Goal: Task Accomplishment & Management: Manage account settings

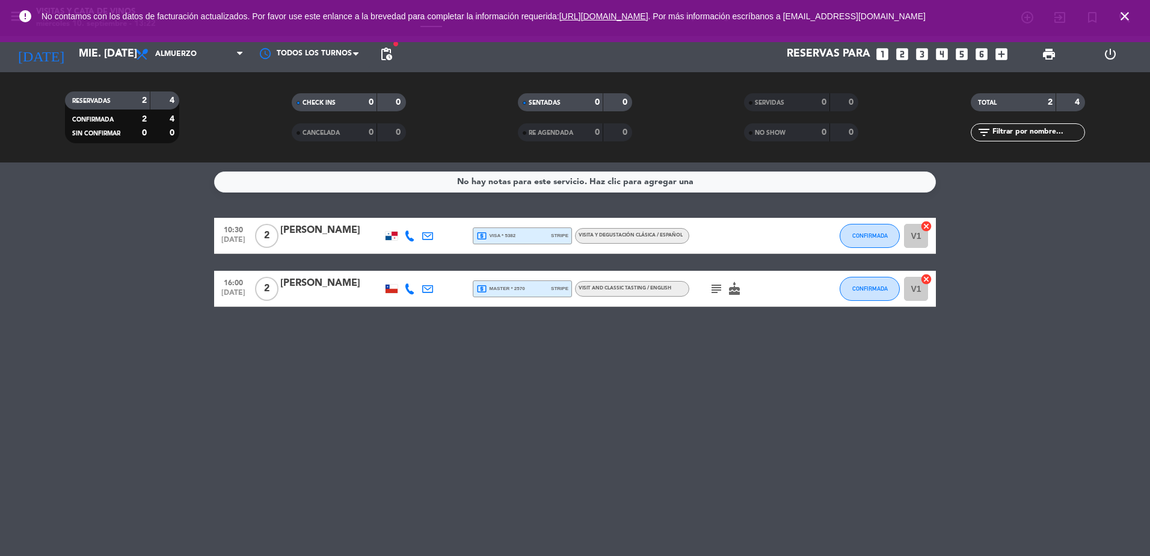
click at [1130, 16] on icon "close" at bounding box center [1125, 16] width 14 height 14
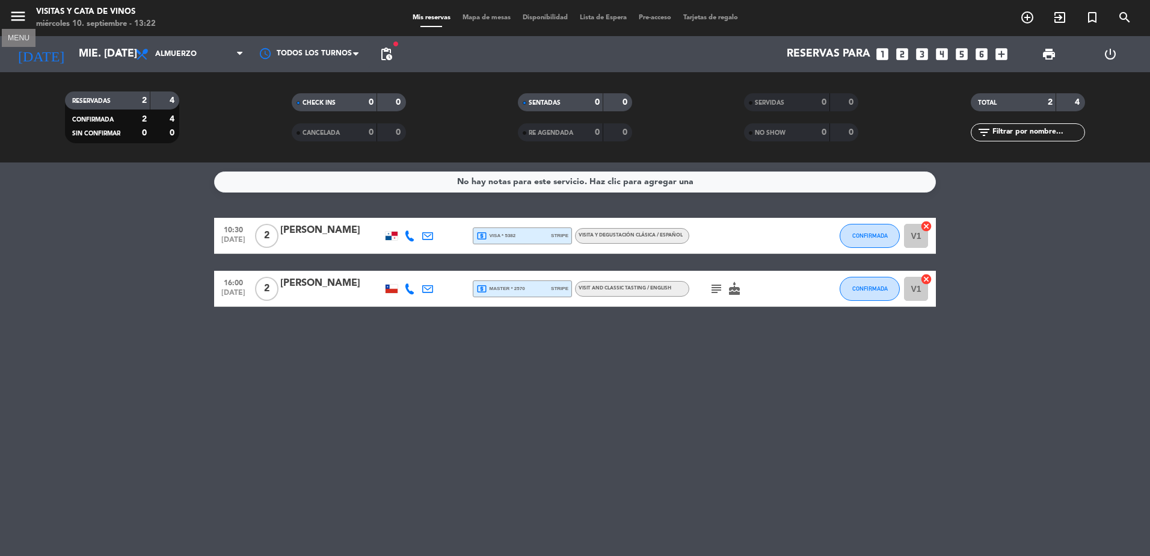
click at [19, 24] on icon "menu" at bounding box center [18, 16] width 18 height 18
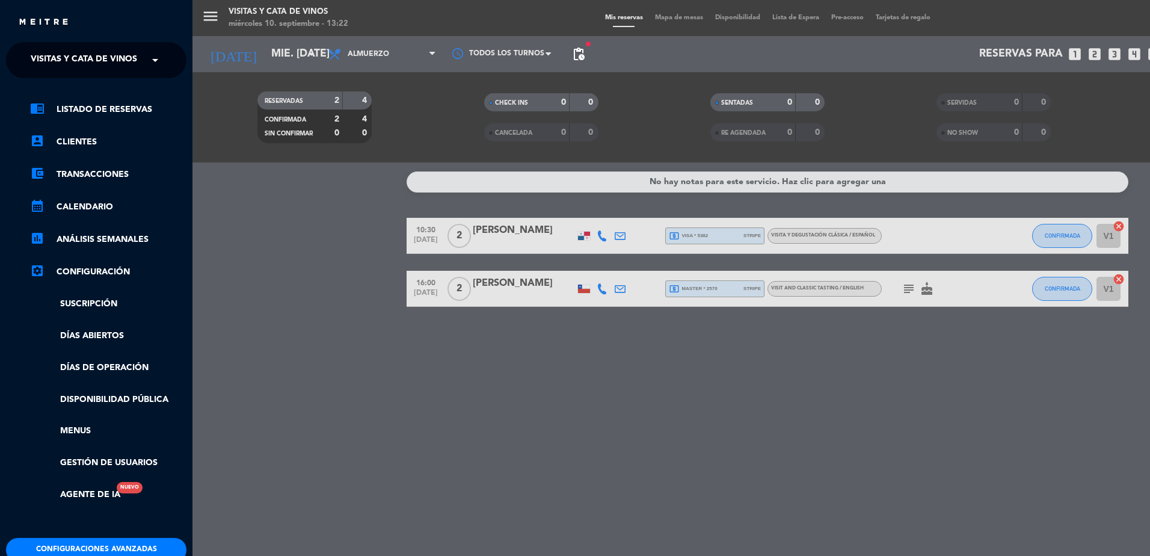
click at [318, 216] on div "menu Visitas y Cata de Vinos miércoles 10. septiembre - 13:22 Mis reservas Mapa…" at bounding box center [767, 278] width 1150 height 556
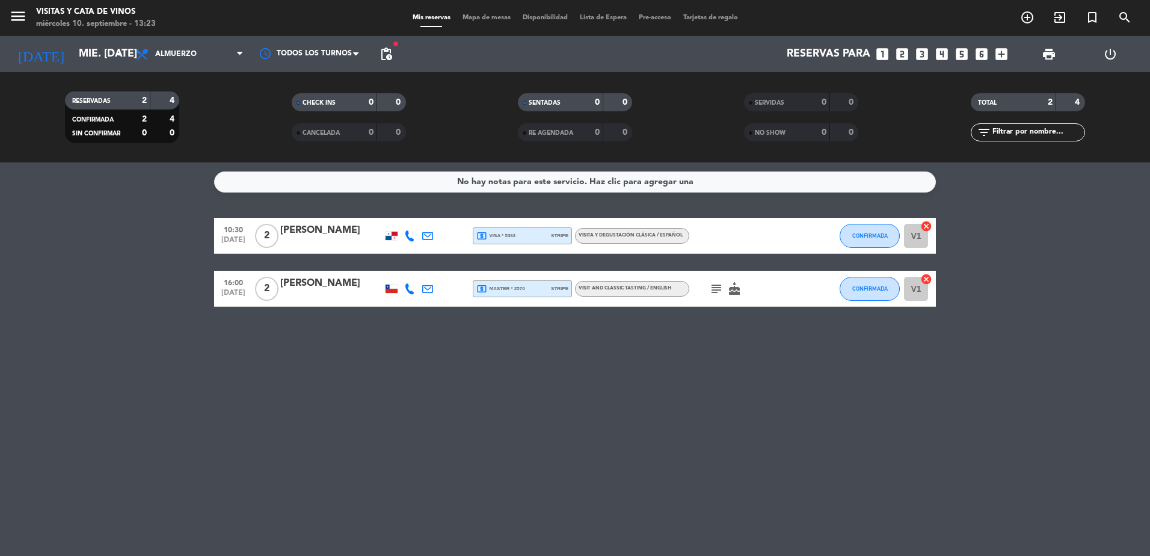
click at [716, 291] on icon "subject" at bounding box center [716, 289] width 14 height 14
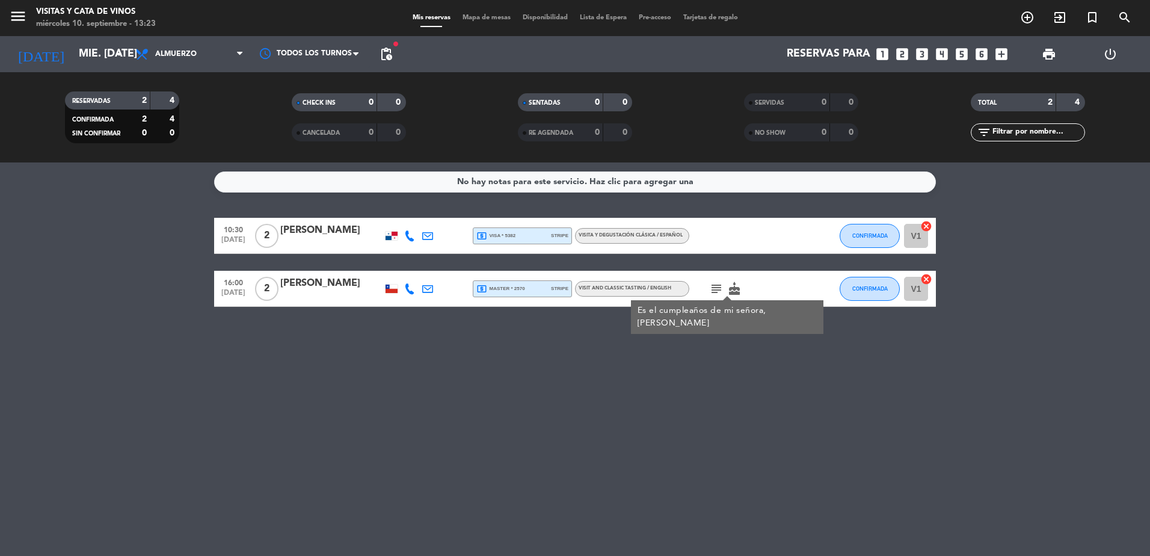
click at [323, 283] on div "[PERSON_NAME]" at bounding box center [331, 284] width 102 height 16
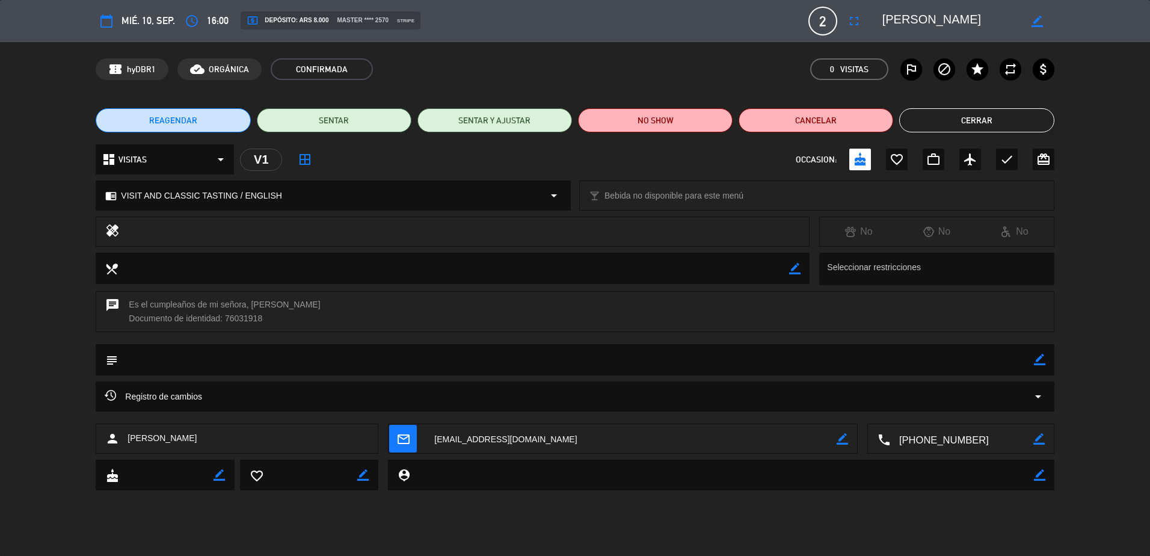
drag, startPoint x: 962, startPoint y: 22, endPoint x: 876, endPoint y: 22, distance: 85.4
click at [876, 22] on div "border_color" at bounding box center [964, 21] width 180 height 22
click at [993, 112] on button "Cerrar" at bounding box center [976, 120] width 155 height 24
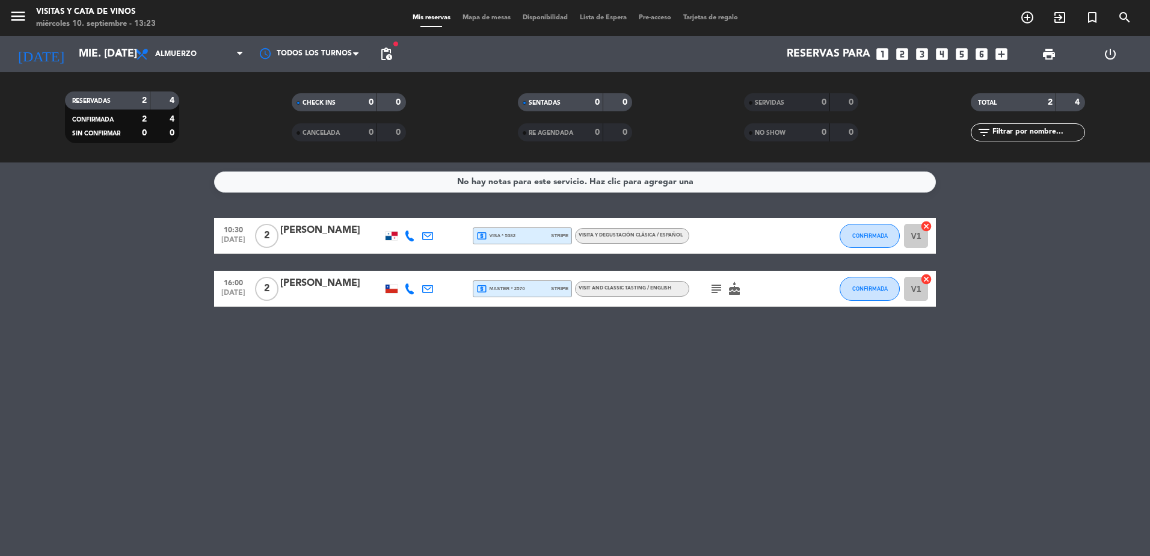
click at [715, 292] on icon "subject" at bounding box center [716, 289] width 14 height 14
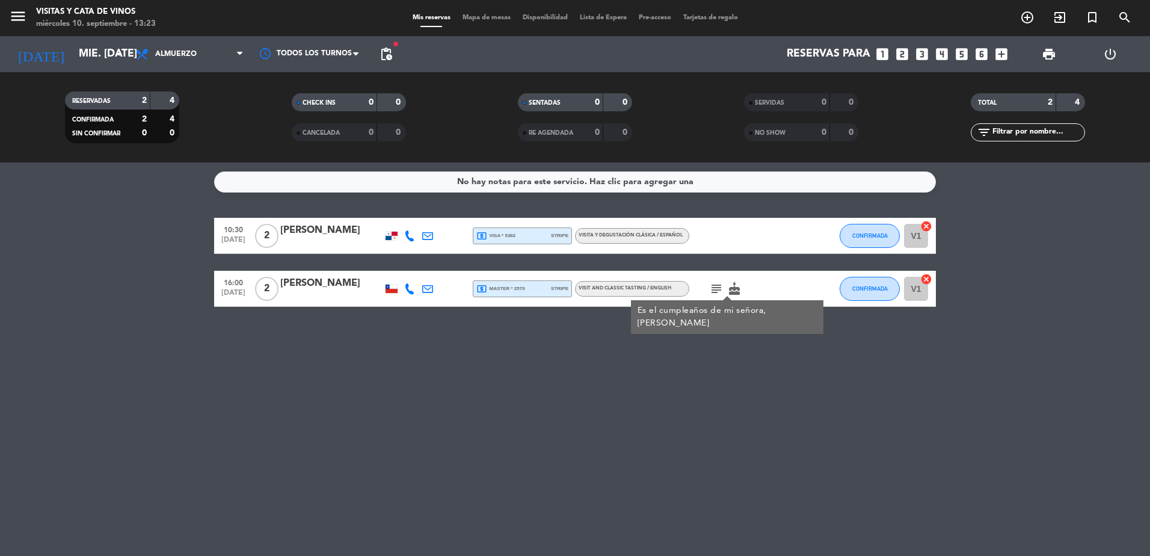
click at [372, 363] on div "No hay notas para este servicio. Haz clic para agregar una 10:30 [DATE] 2 [PERS…" at bounding box center [575, 358] width 1150 height 393
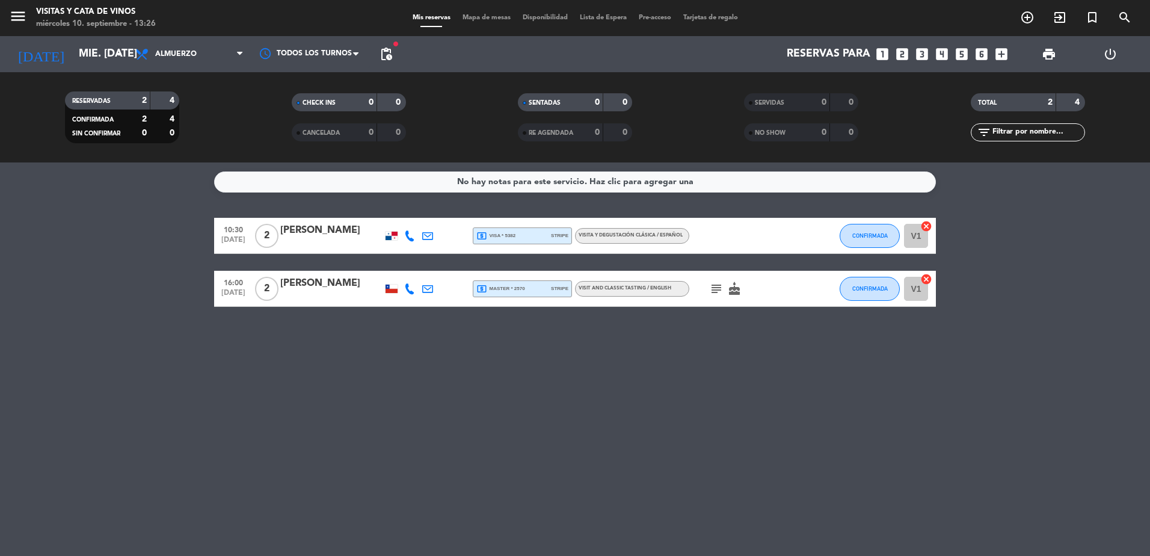
click at [919, 55] on icon "looks_3" at bounding box center [922, 54] width 16 height 16
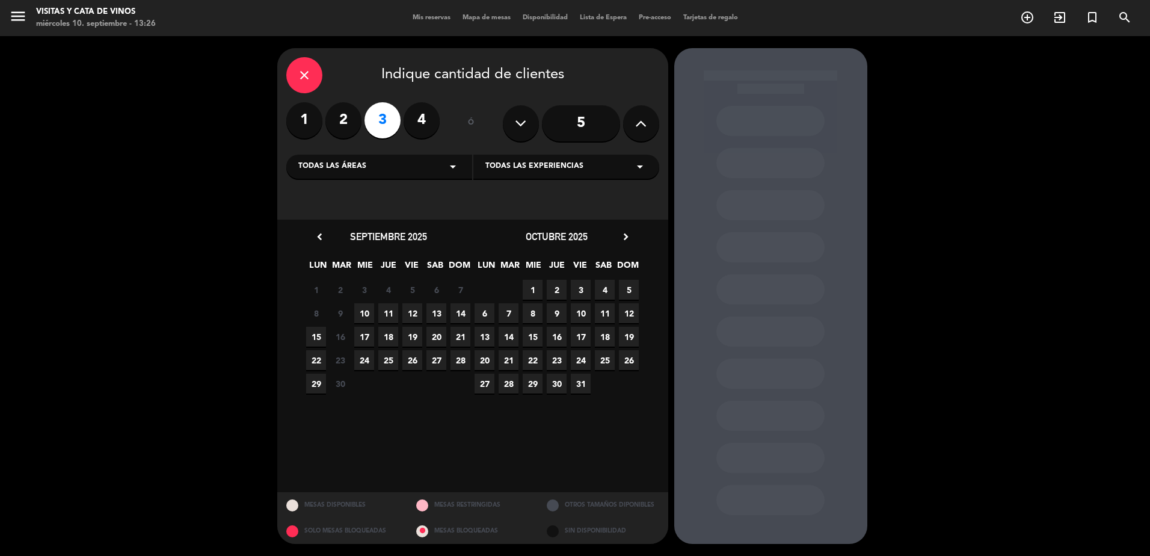
click at [360, 313] on span "10" at bounding box center [364, 313] width 20 height 20
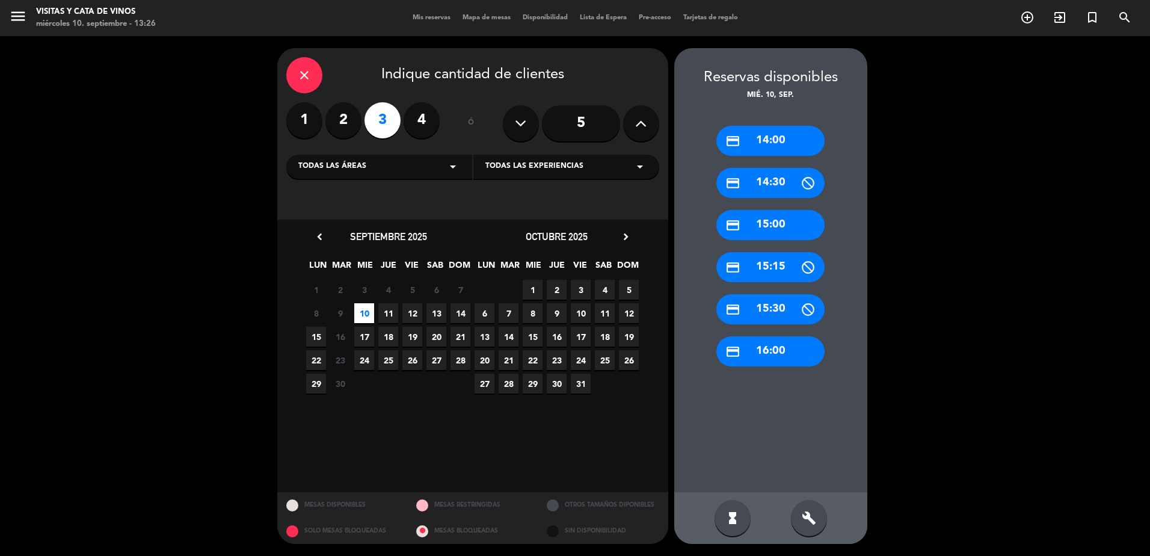
click at [789, 345] on div "credit_card 16:00" at bounding box center [770, 351] width 108 height 30
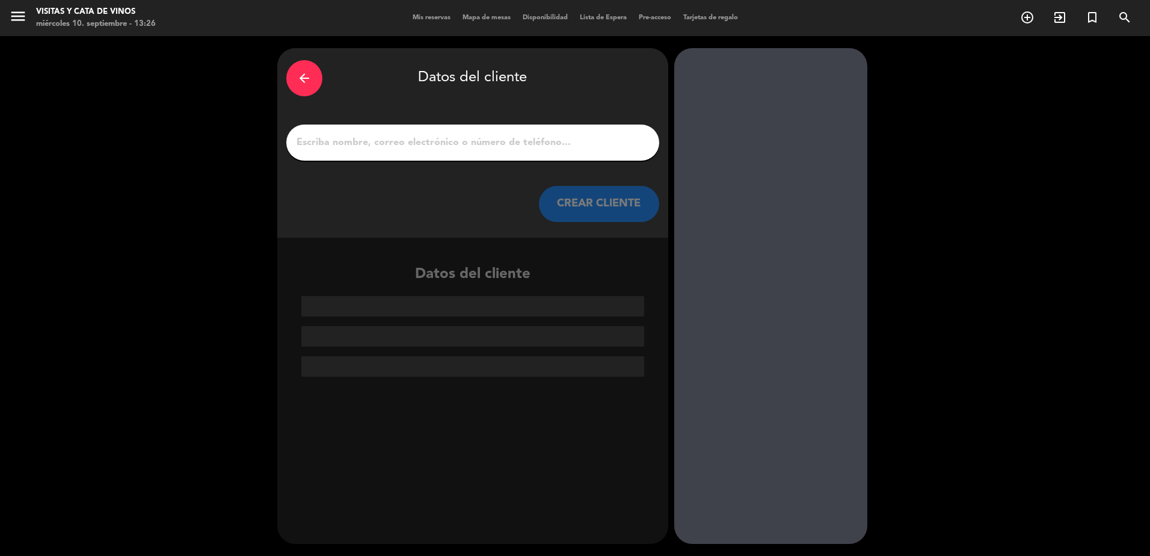
click at [522, 132] on div at bounding box center [472, 143] width 373 height 36
click at [522, 143] on input "1" at bounding box center [472, 142] width 355 height 17
paste input "[PERSON_NAME]"
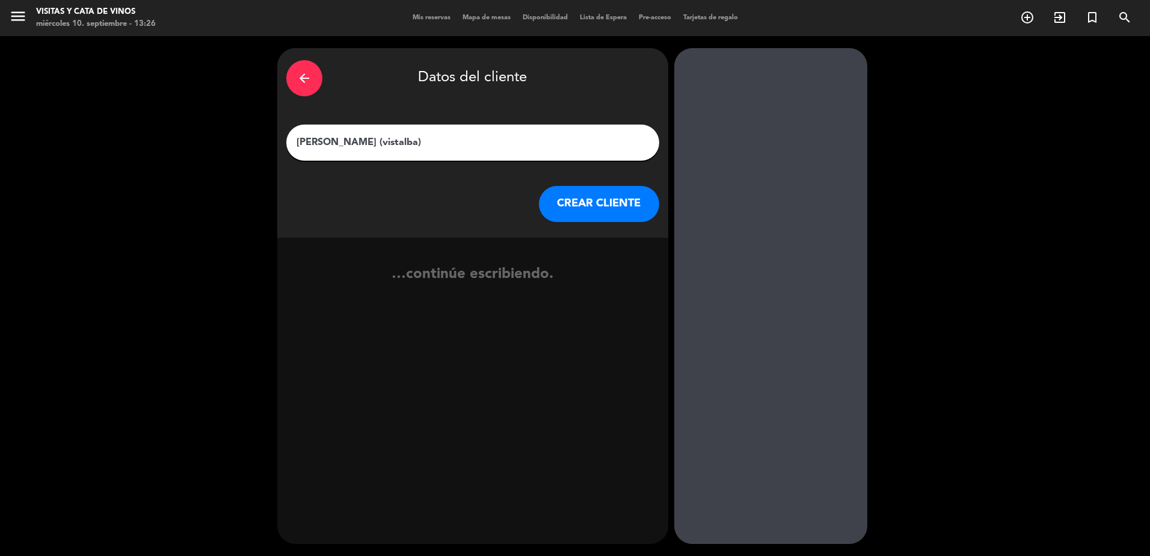
type input "[PERSON_NAME] (vistalba)"
click at [587, 194] on button "CREAR CLIENTE" at bounding box center [599, 204] width 120 height 36
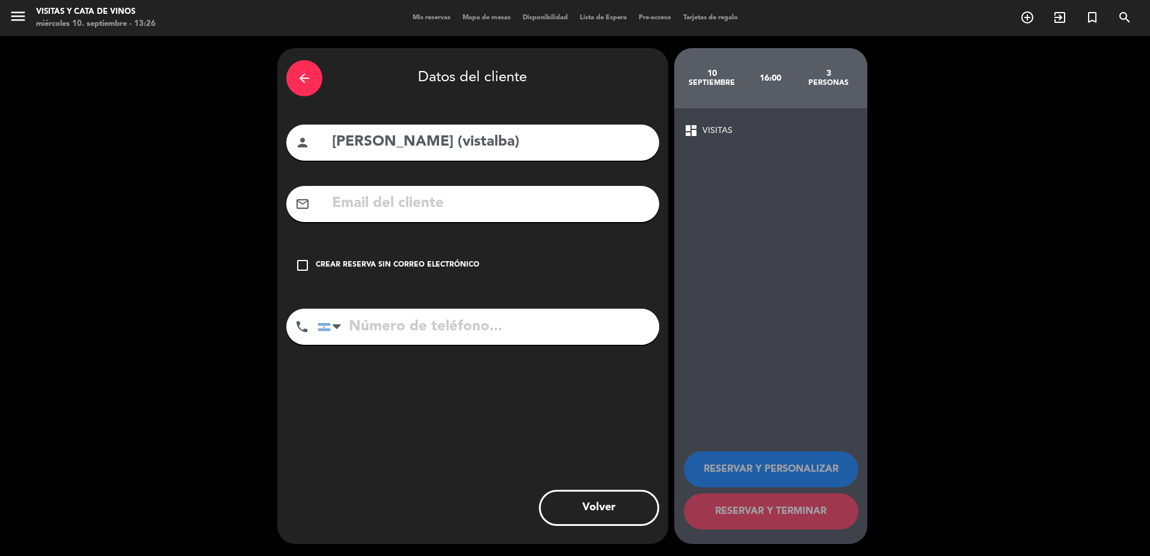
click at [374, 259] on div "check_box_outline_blank Crear reserva sin correo electrónico" at bounding box center [472, 265] width 373 height 36
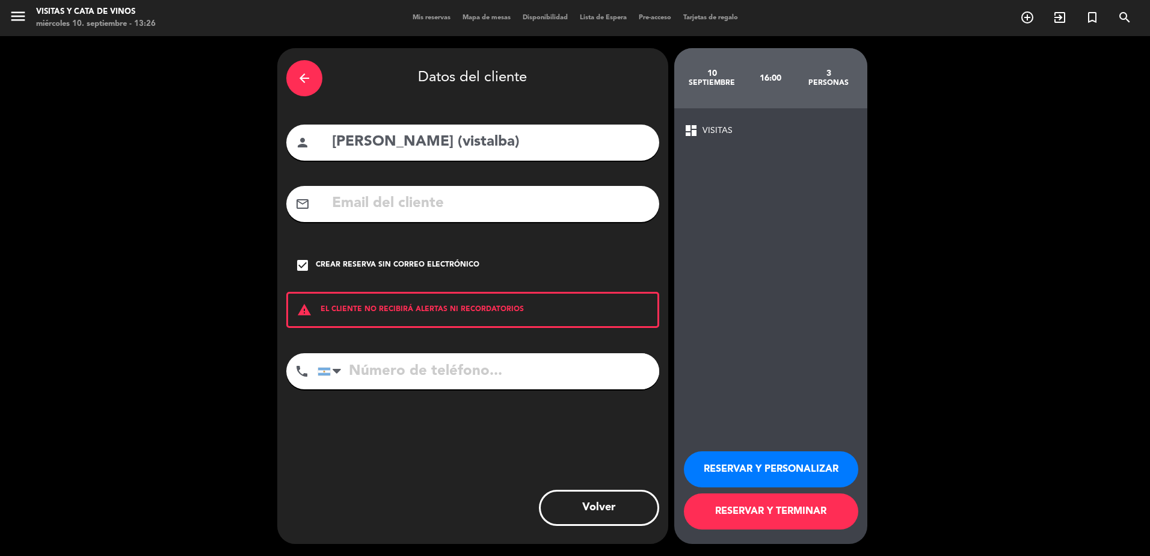
click at [805, 522] on button "RESERVAR Y TERMINAR" at bounding box center [771, 511] width 174 height 36
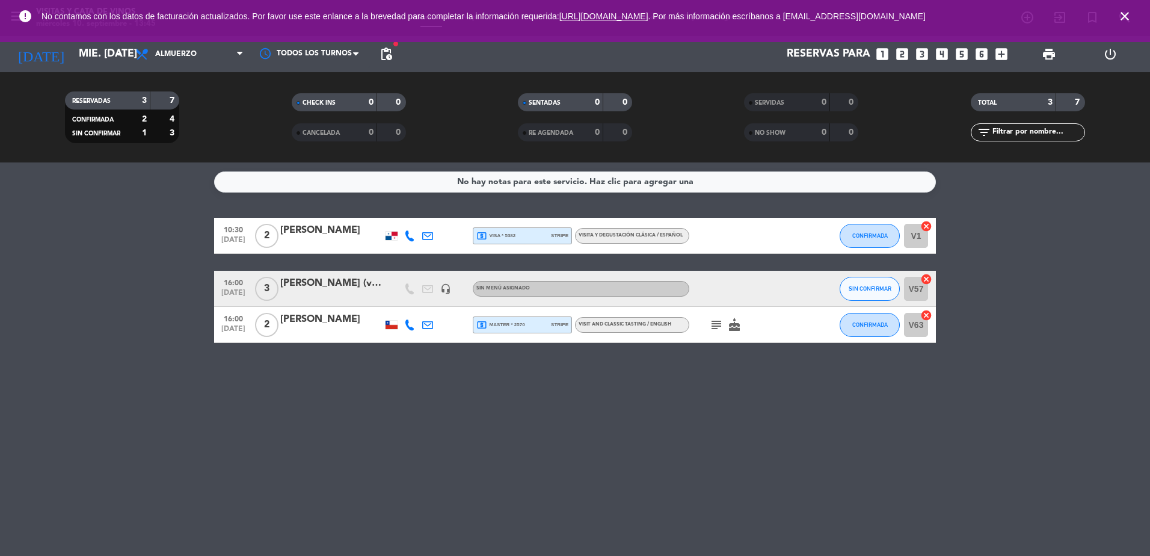
click at [713, 325] on icon "subject" at bounding box center [716, 325] width 14 height 14
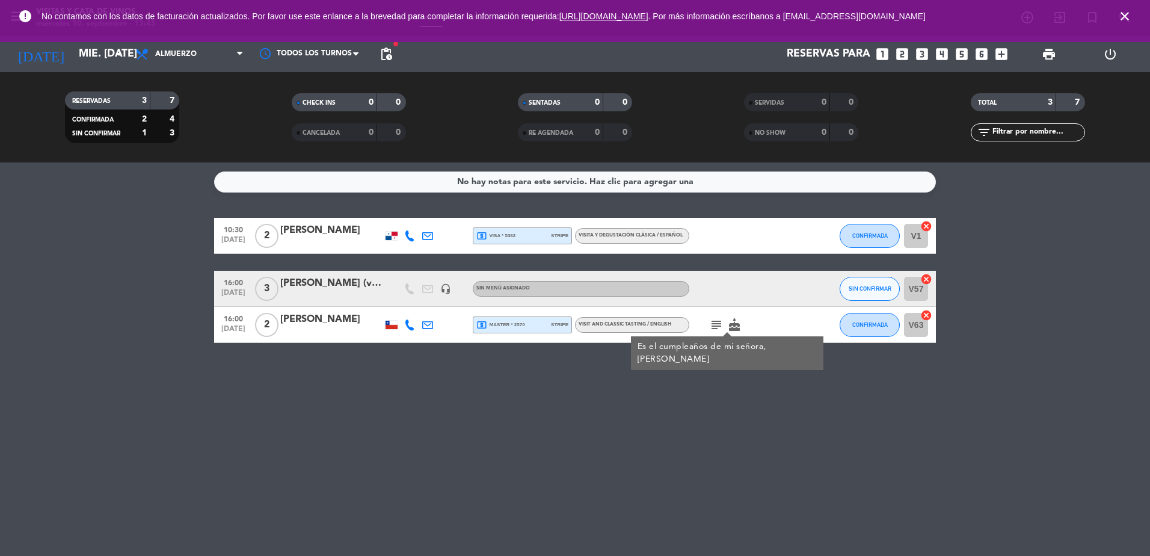
click at [735, 325] on icon "cake" at bounding box center [734, 325] width 14 height 14
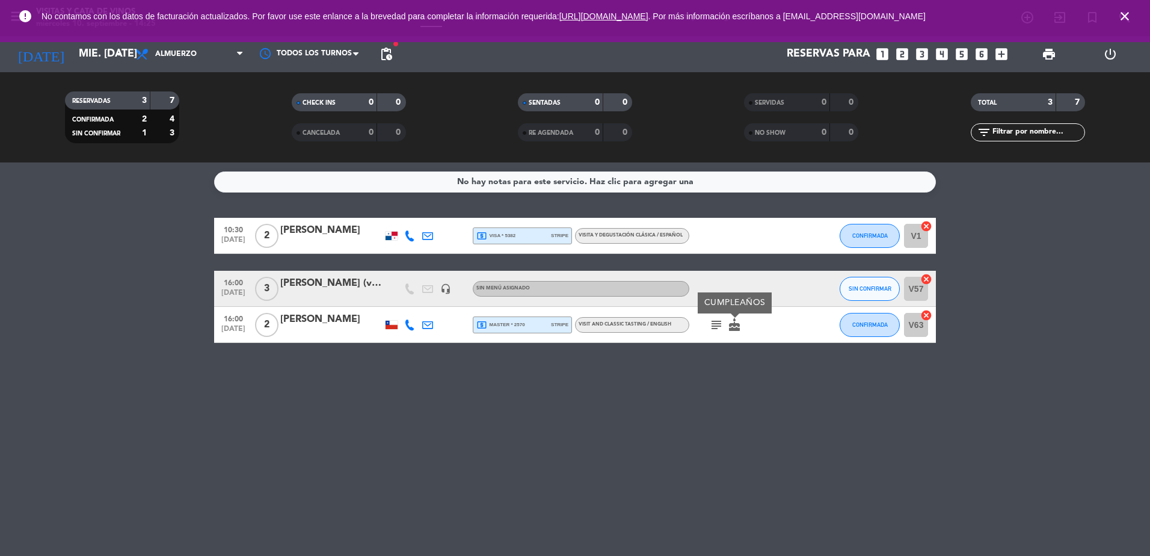
click at [712, 318] on icon "subject" at bounding box center [716, 325] width 14 height 14
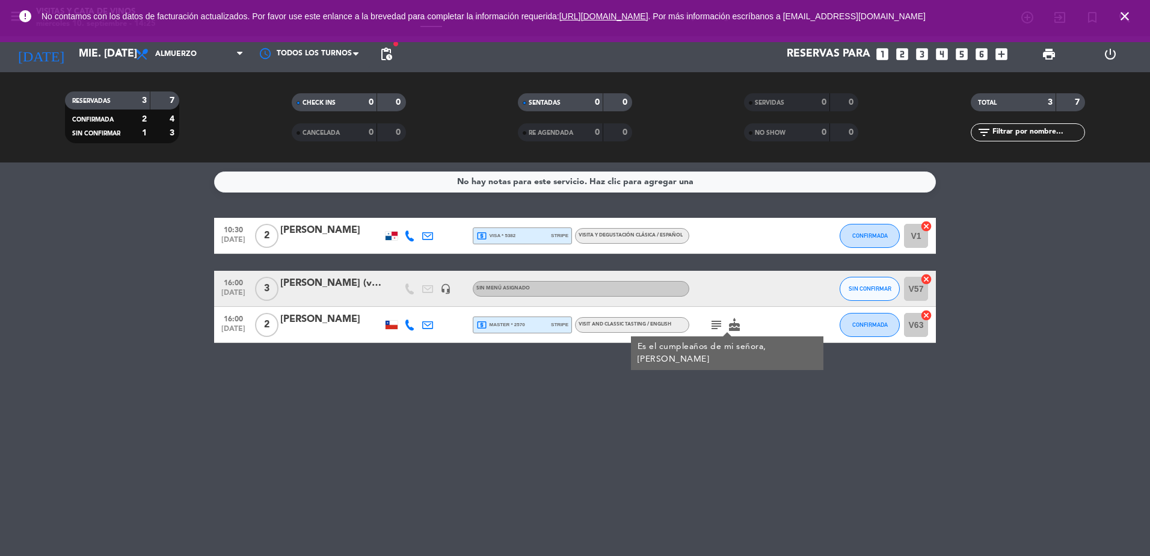
click at [683, 393] on div "No hay notas para este servicio. Haz clic para agregar una 10:30 [DATE] 2 [PERS…" at bounding box center [575, 358] width 1150 height 393
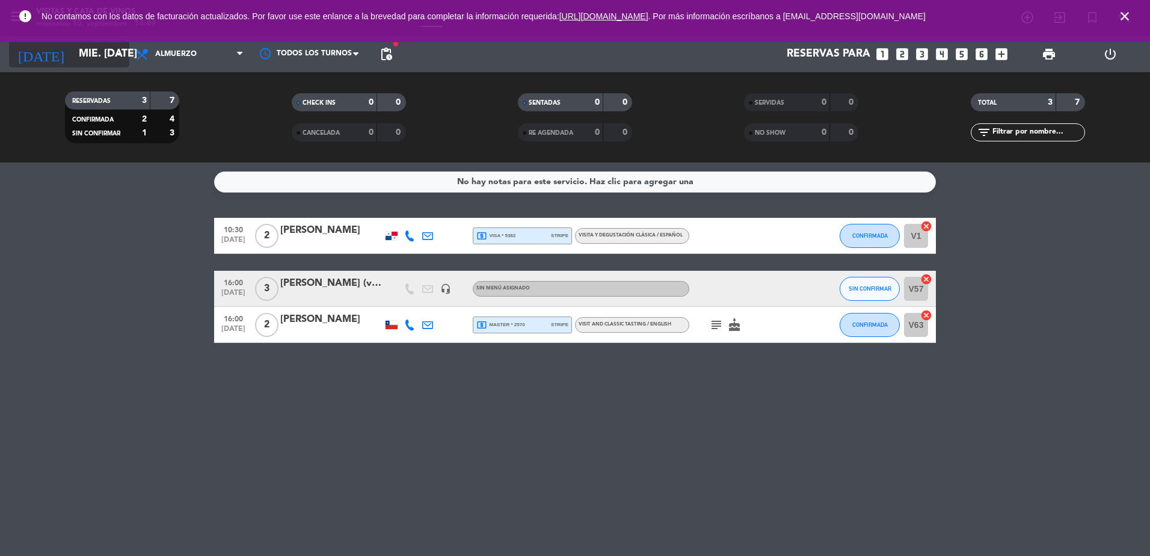
click at [104, 52] on input "mié. [DATE]" at bounding box center [143, 54] width 140 height 24
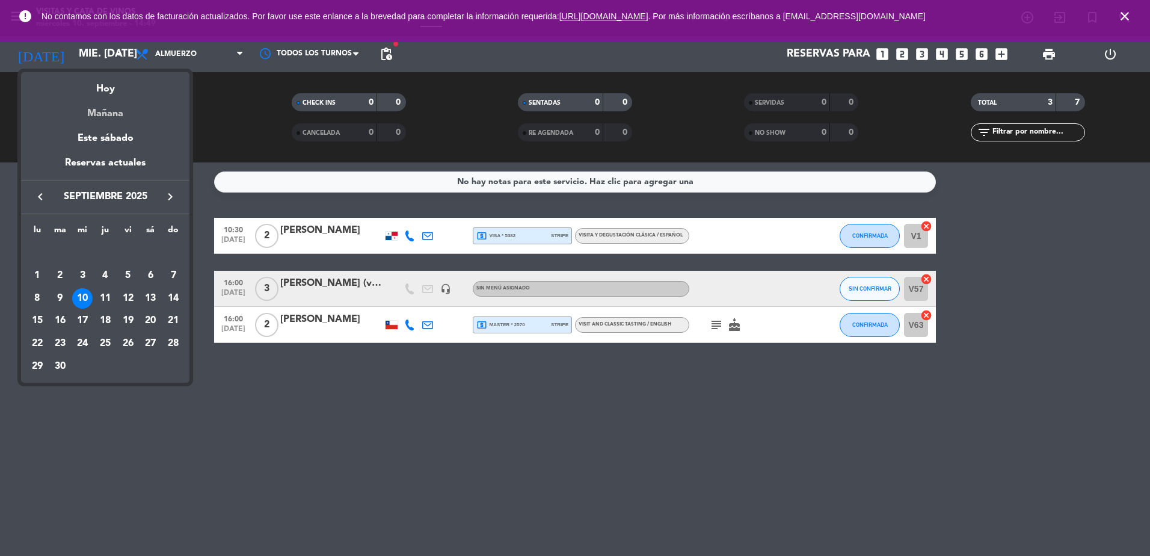
click at [127, 106] on div "Mañana" at bounding box center [105, 109] width 168 height 25
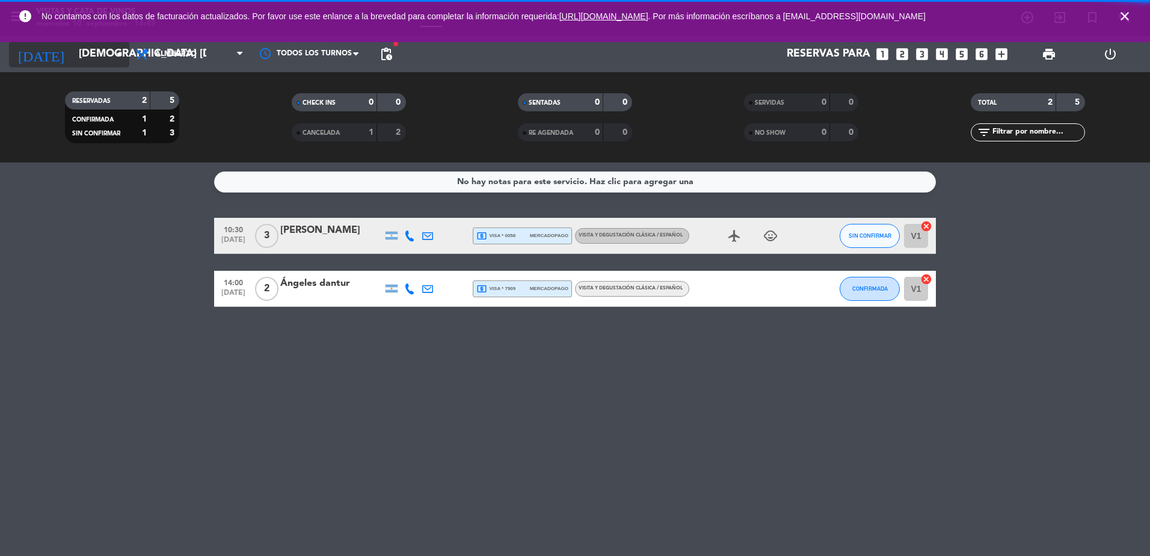
click at [78, 55] on input "[DEMOGRAPHIC_DATA] [DATE]" at bounding box center [143, 54] width 140 height 24
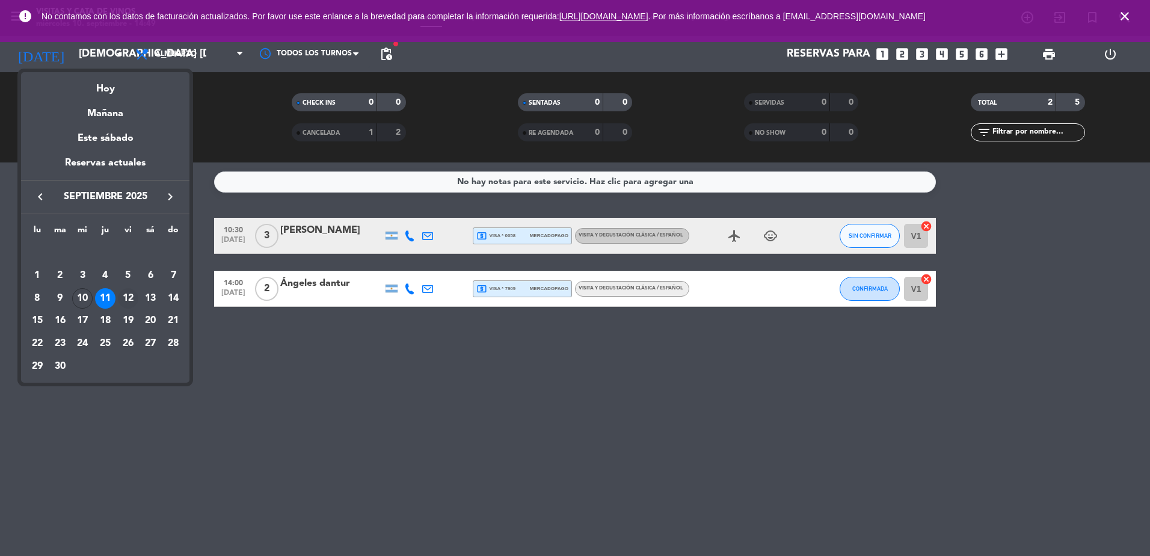
click at [127, 296] on div "12" at bounding box center [128, 298] width 20 height 20
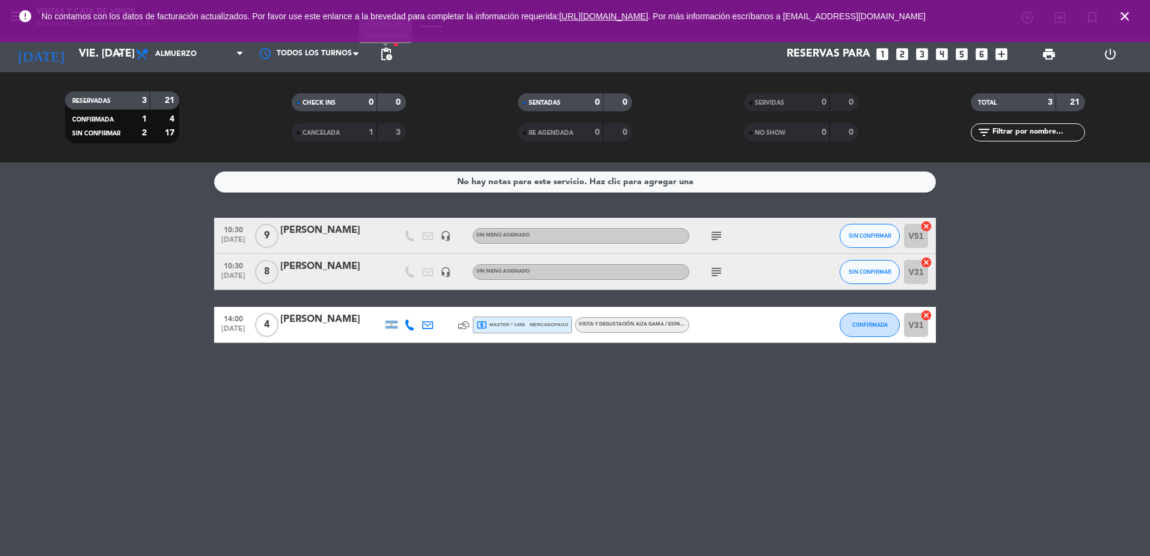
click at [389, 52] on span "pending_actions" at bounding box center [386, 54] width 14 height 14
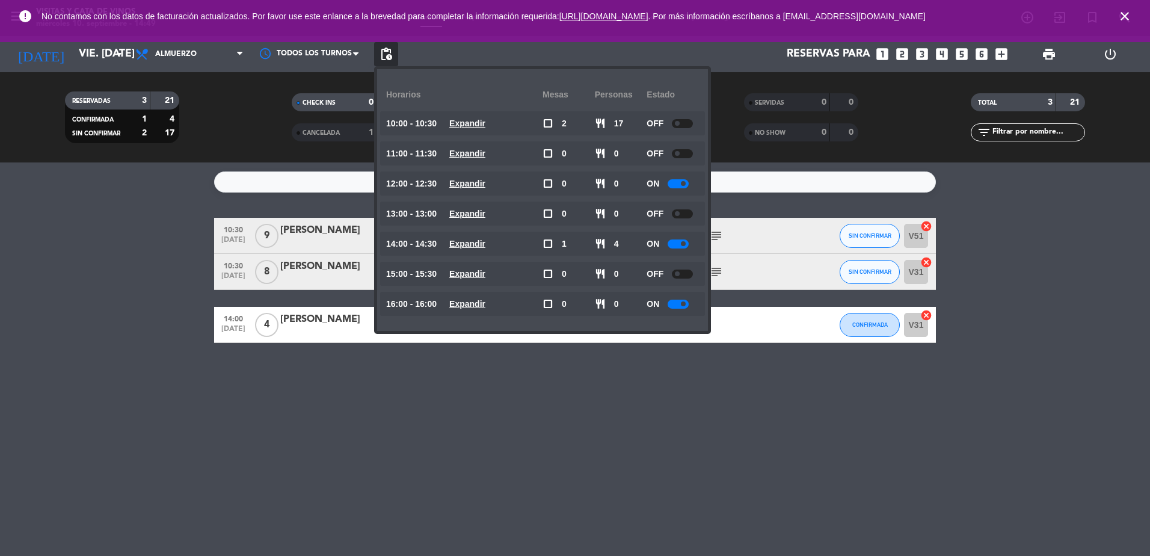
click at [389, 52] on span "pending_actions" at bounding box center [386, 54] width 14 height 14
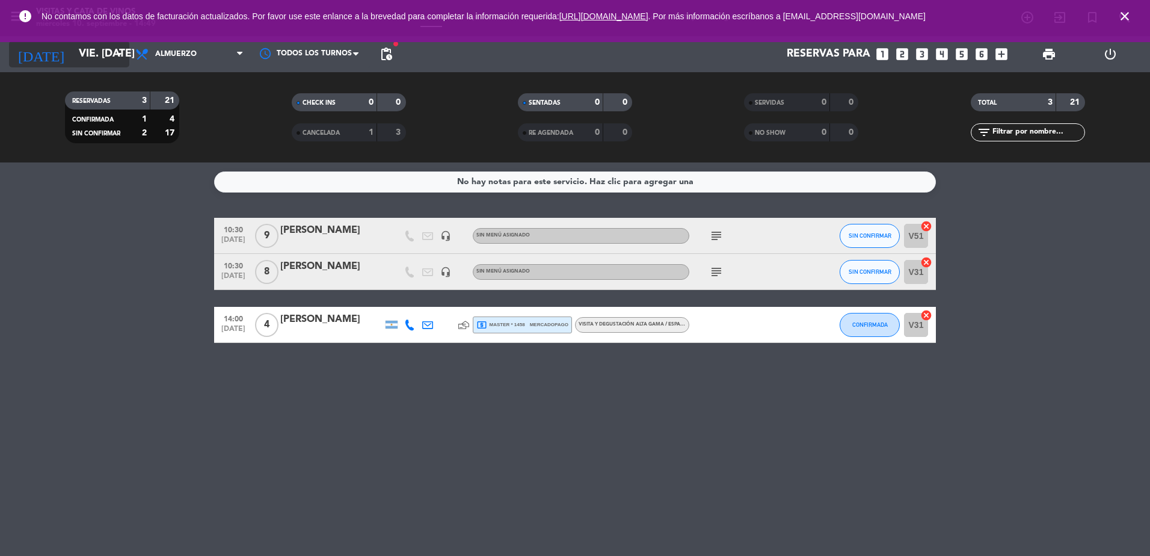
click at [100, 53] on input "vie. [DATE]" at bounding box center [143, 54] width 140 height 24
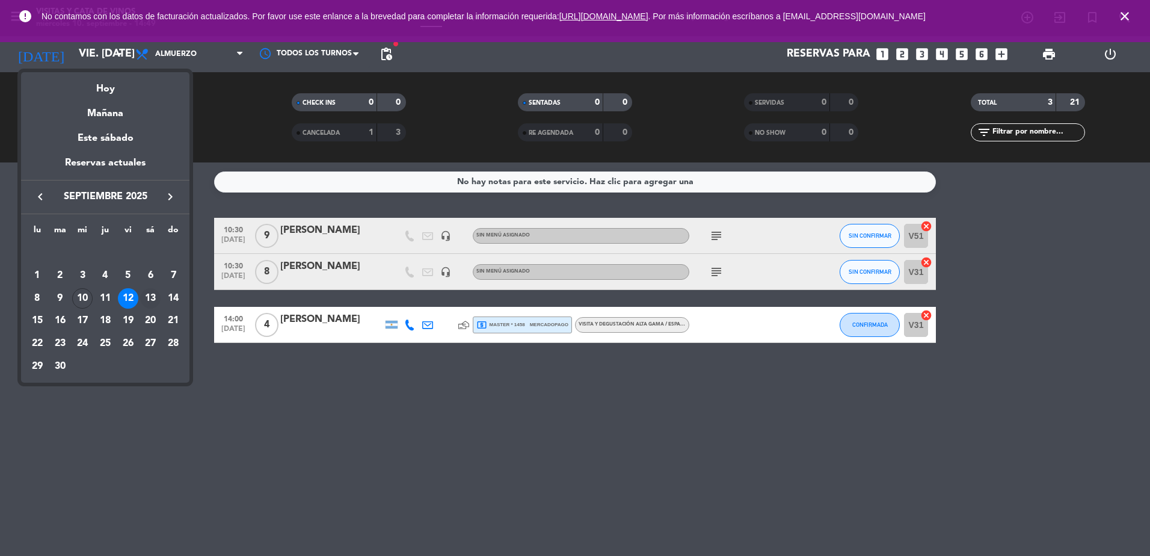
click at [153, 298] on div "13" at bounding box center [150, 298] width 20 height 20
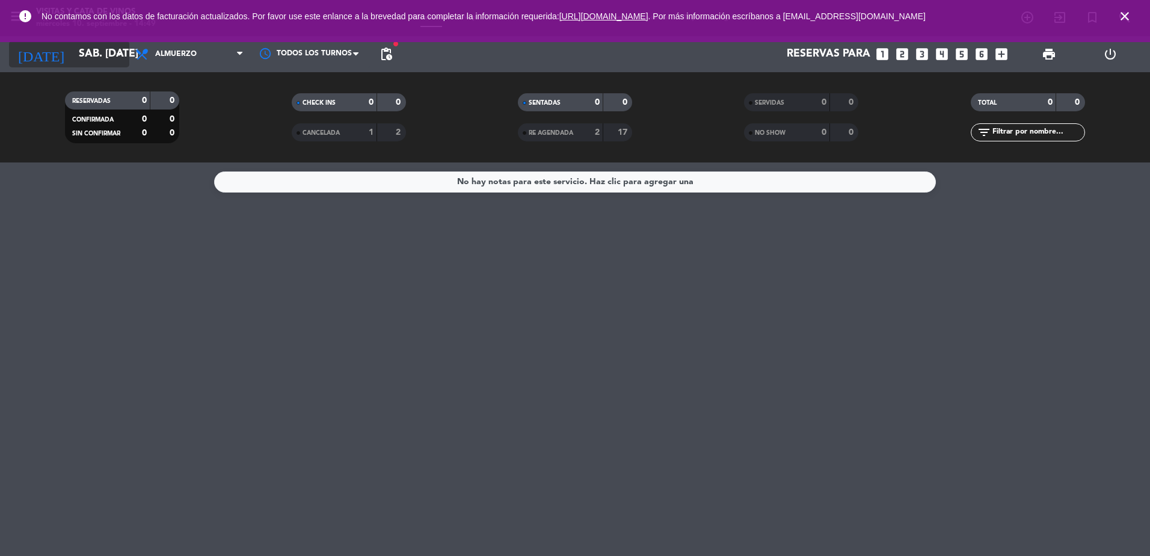
click at [80, 57] on input "sáb. [DATE]" at bounding box center [143, 54] width 140 height 24
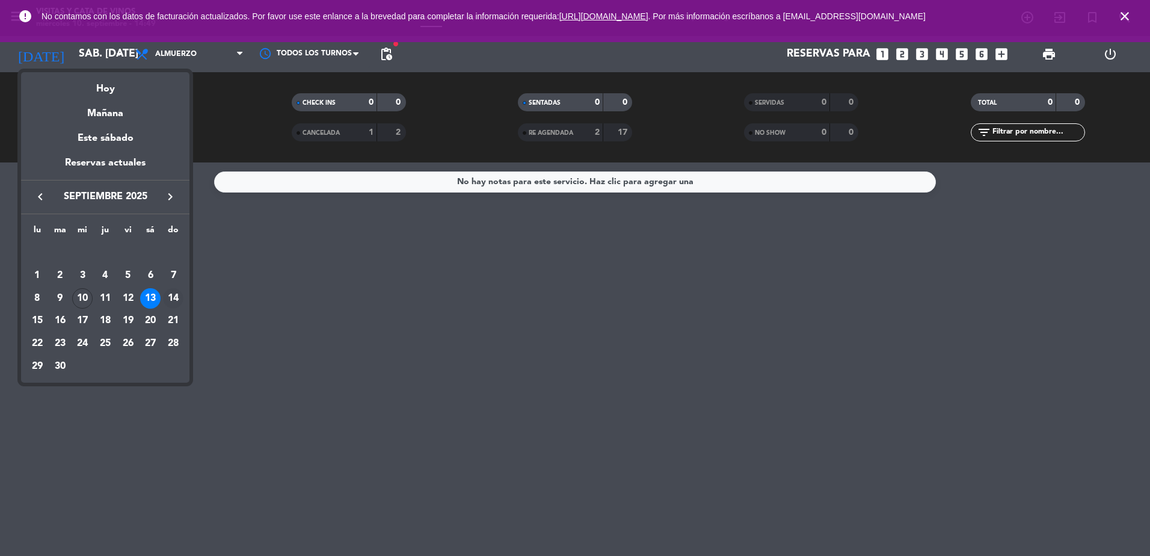
click at [169, 300] on div "14" at bounding box center [173, 298] width 20 height 20
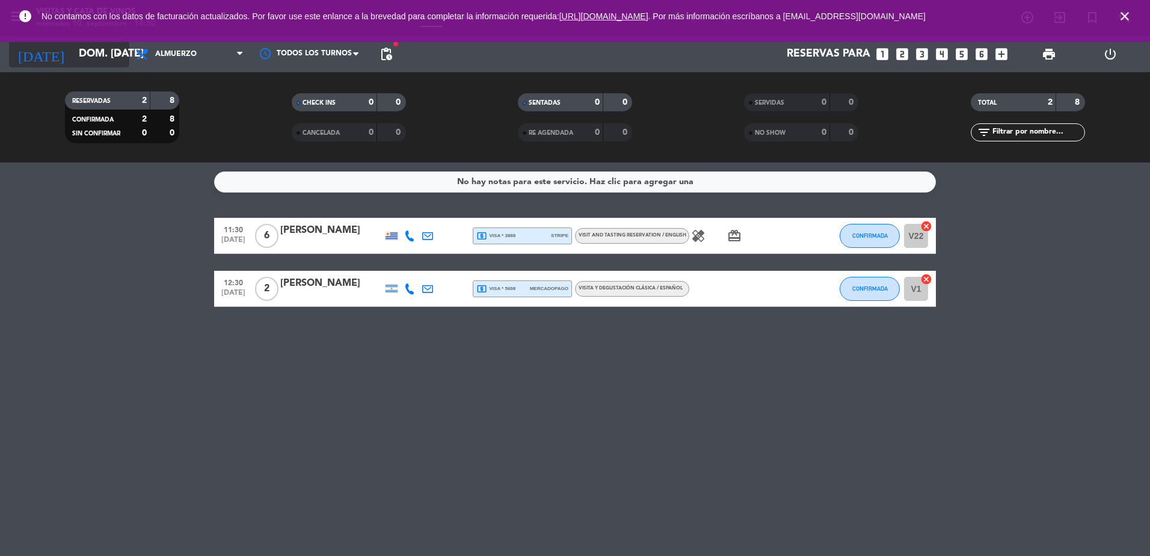
click at [97, 58] on input "dom. [DATE]" at bounding box center [143, 54] width 140 height 24
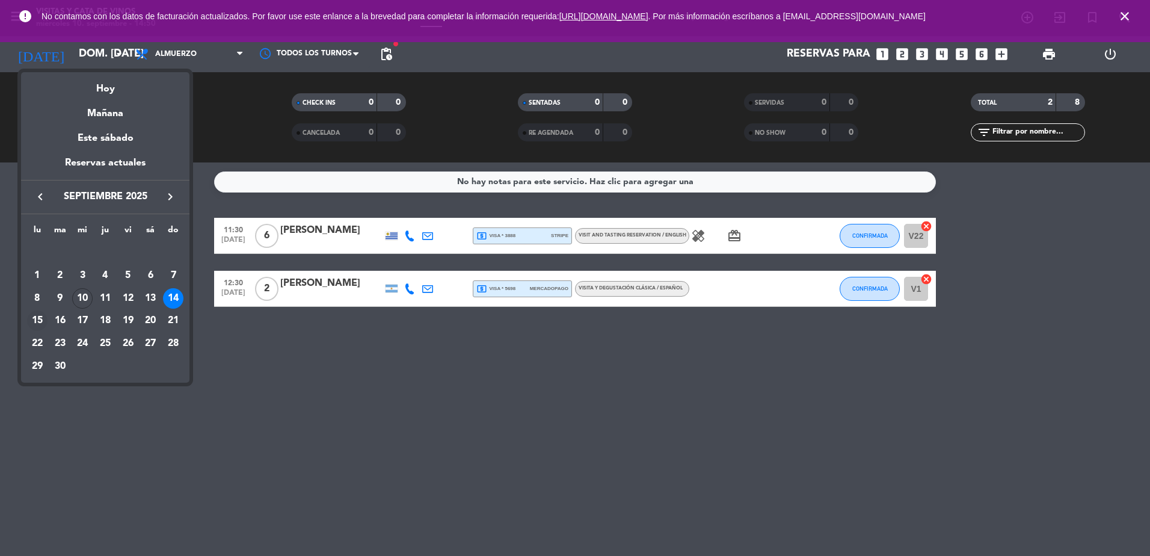
click at [35, 316] on div "15" at bounding box center [37, 320] width 20 height 20
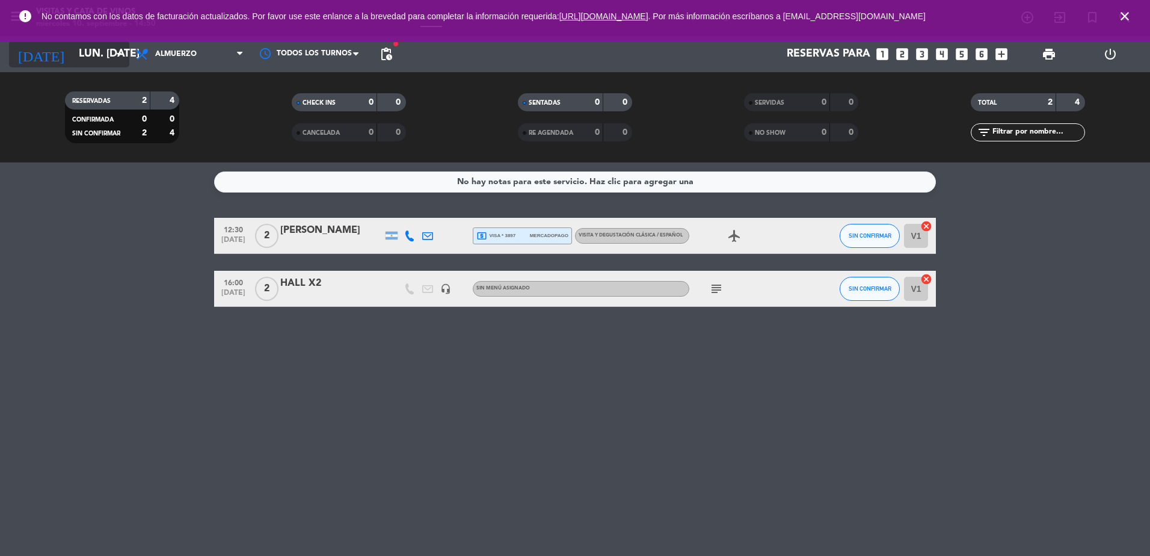
click at [81, 58] on input "lun. [DATE]" at bounding box center [143, 54] width 140 height 24
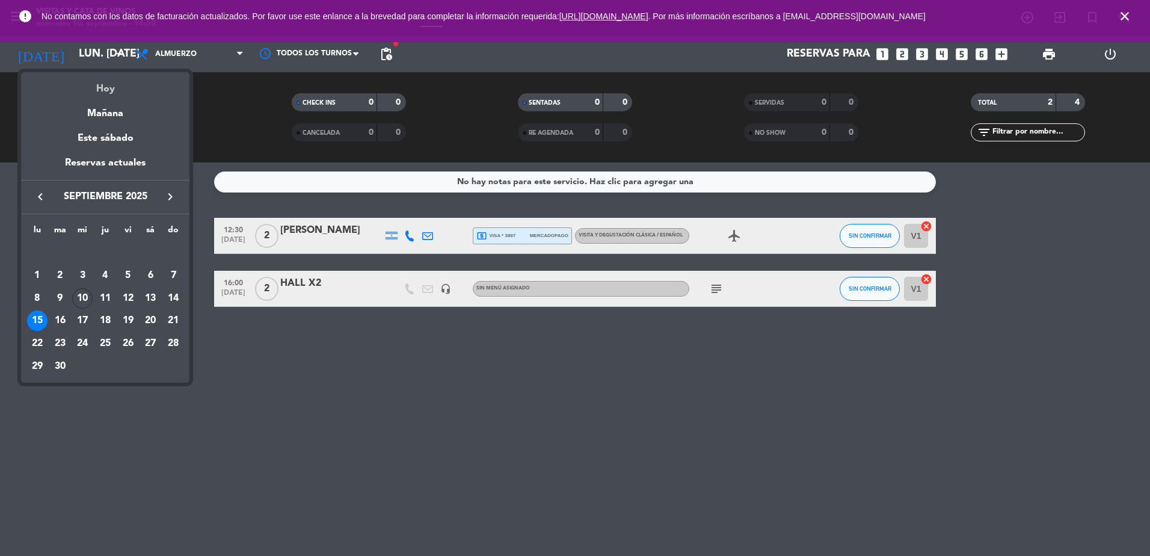
click at [103, 82] on div "Hoy" at bounding box center [105, 84] width 168 height 25
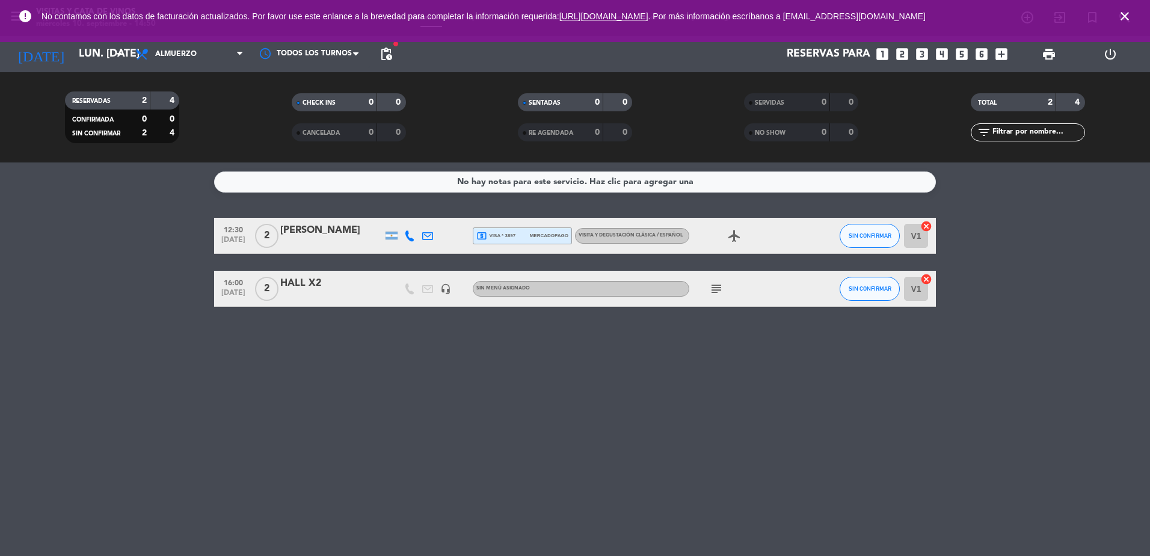
type input "mié. [DATE]"
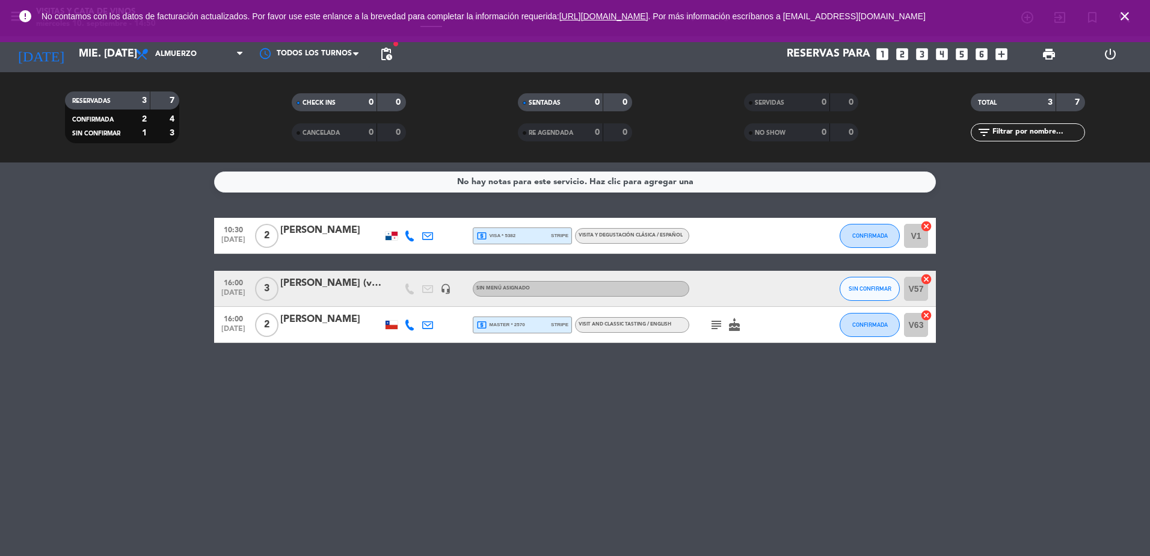
click at [1127, 17] on icon "close" at bounding box center [1125, 16] width 14 height 14
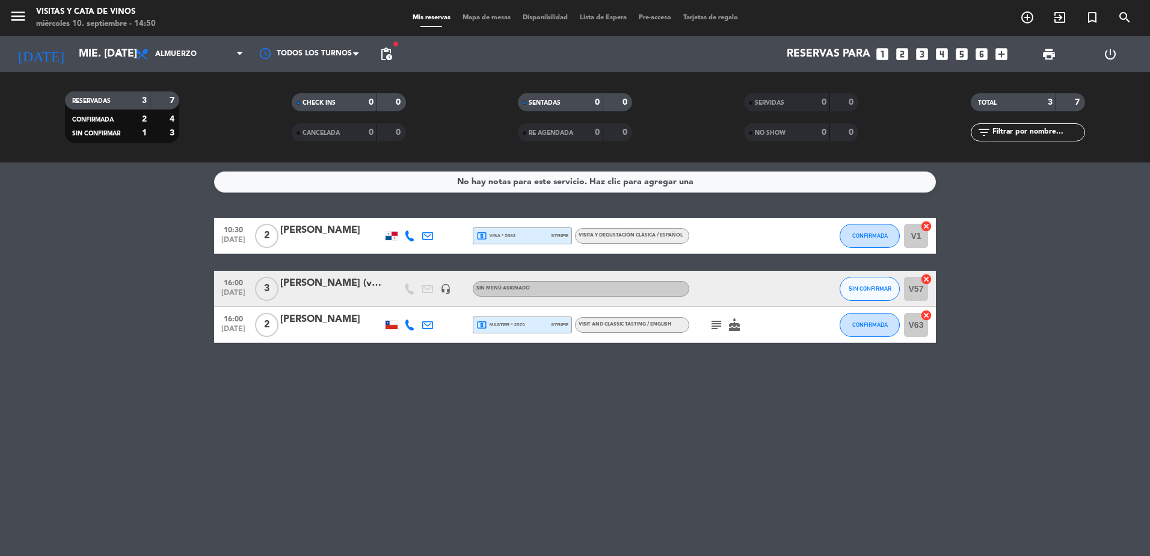
click at [394, 54] on span "pending_actions" at bounding box center [386, 54] width 24 height 24
click at [390, 53] on span "pending_actions" at bounding box center [386, 54] width 14 height 14
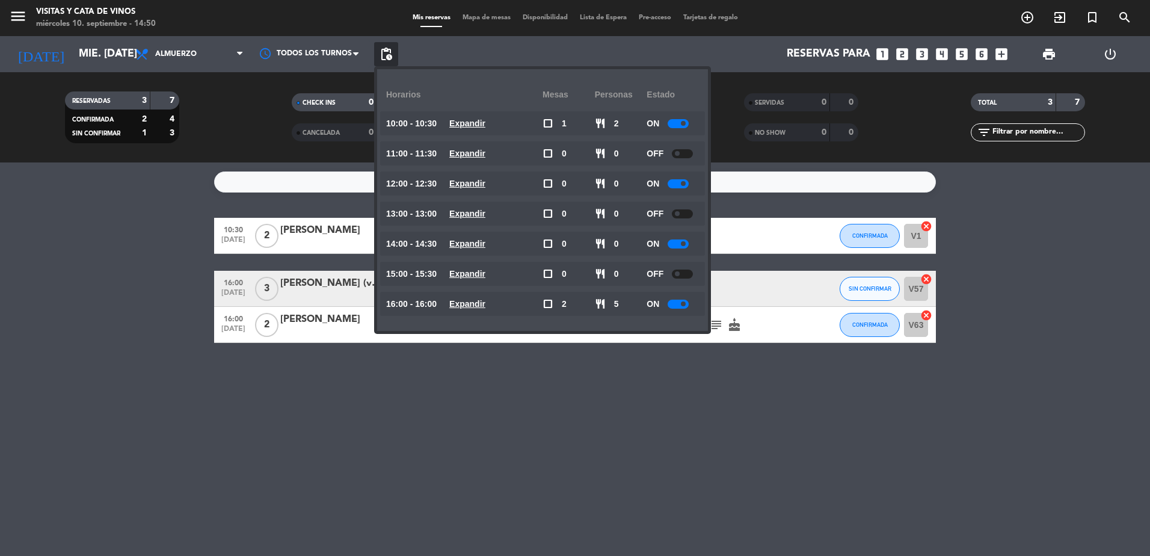
click at [390, 53] on span "pending_actions" at bounding box center [386, 54] width 14 height 14
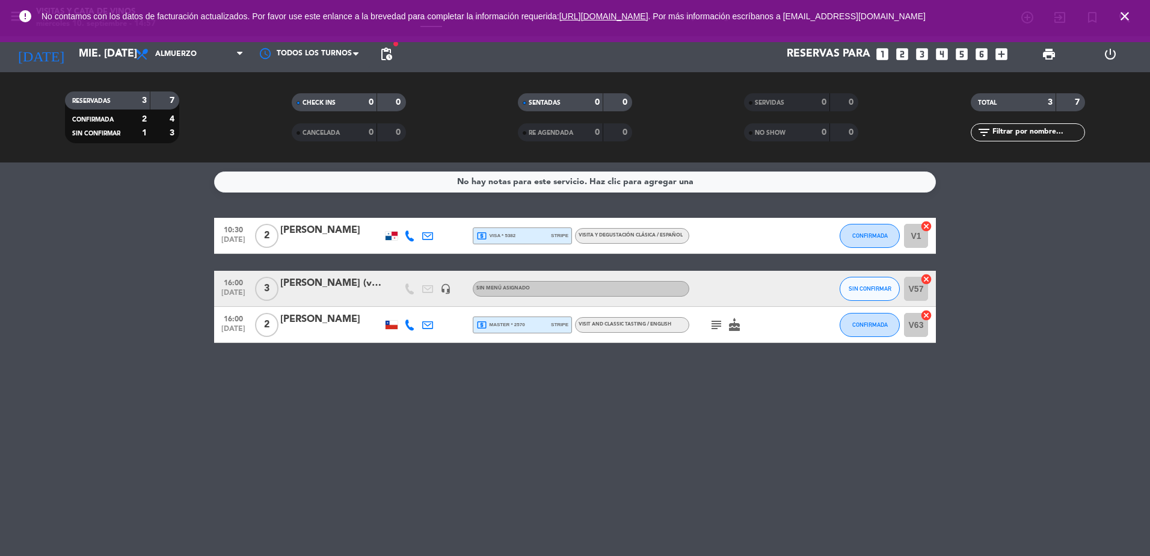
click at [900, 54] on icon "looks_two" at bounding box center [903, 54] width 16 height 16
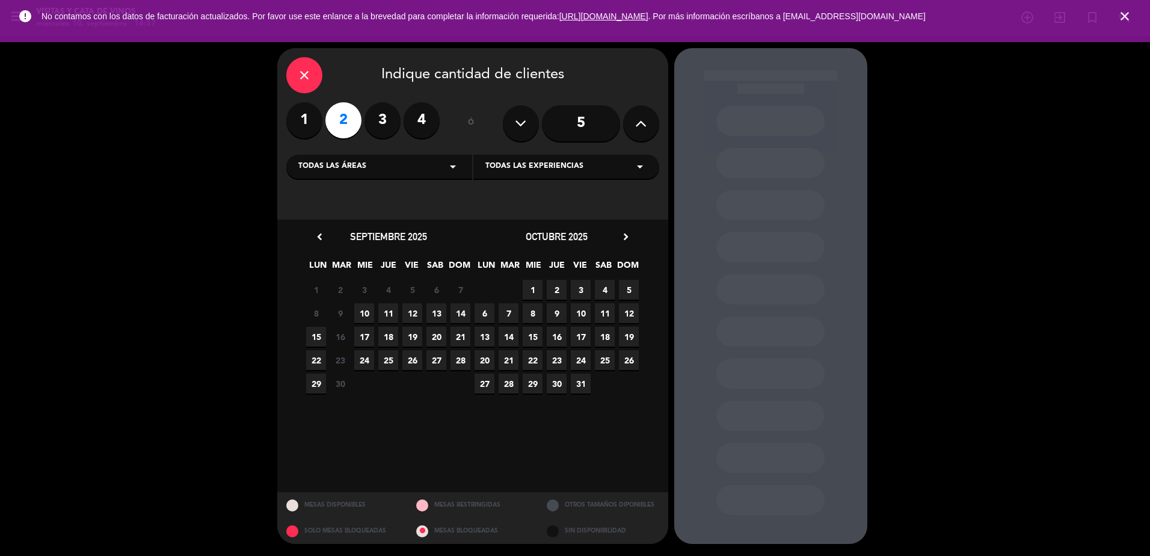
click at [319, 360] on span "22" at bounding box center [316, 360] width 20 height 20
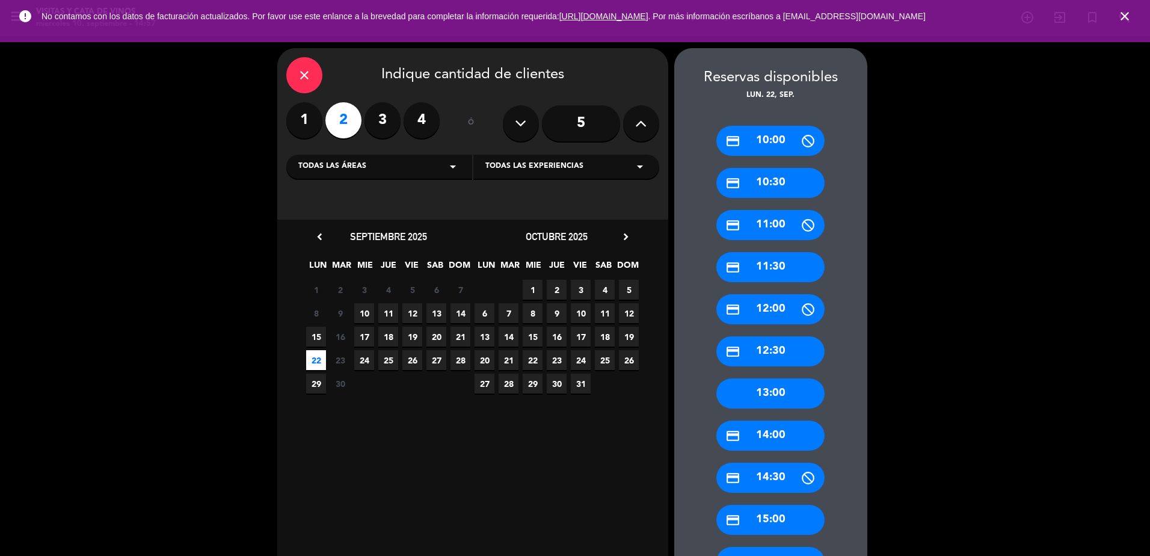
click at [376, 306] on div "8 9 10 11 12 13 14" at bounding box center [388, 312] width 168 height 23
click at [371, 315] on span "10" at bounding box center [364, 313] width 20 height 20
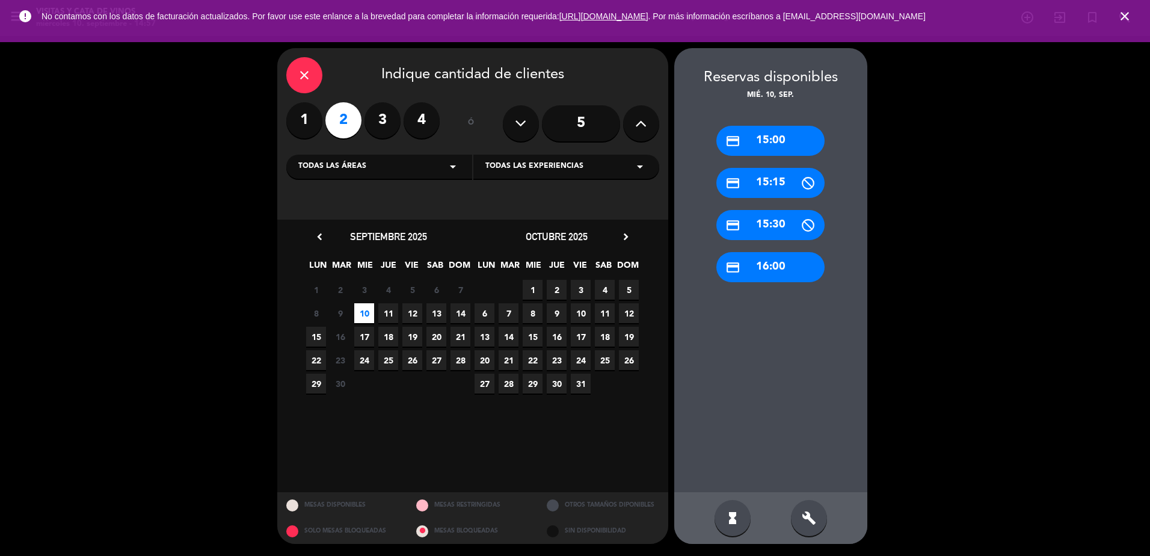
click at [767, 274] on div "credit_card 16:00" at bounding box center [770, 267] width 108 height 30
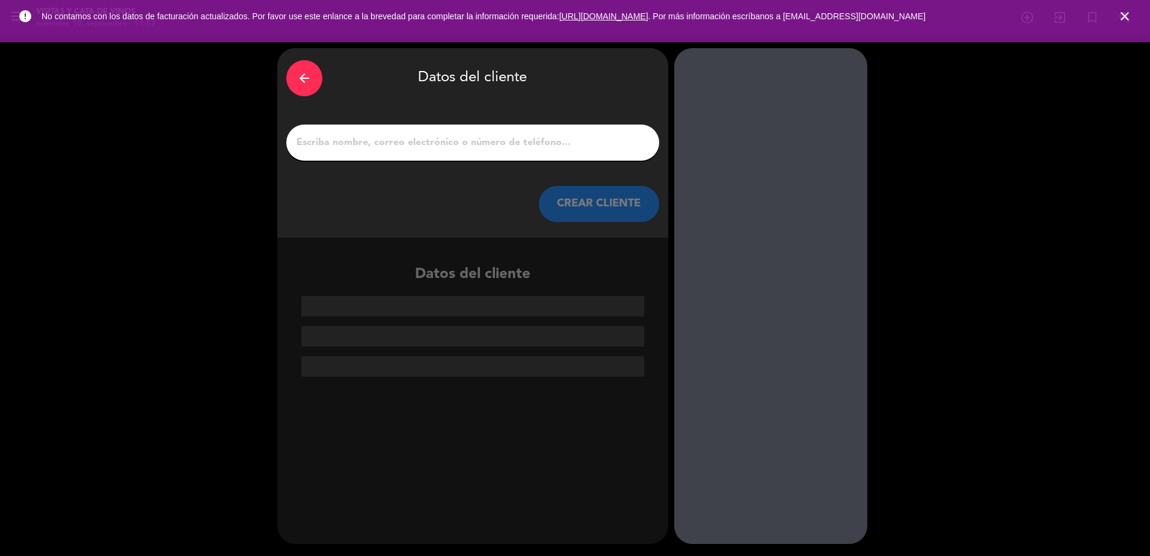
click at [508, 155] on div at bounding box center [472, 143] width 373 height 36
click at [499, 134] on input "1" at bounding box center [472, 142] width 355 height 17
paste input "[PERSON_NAME]"
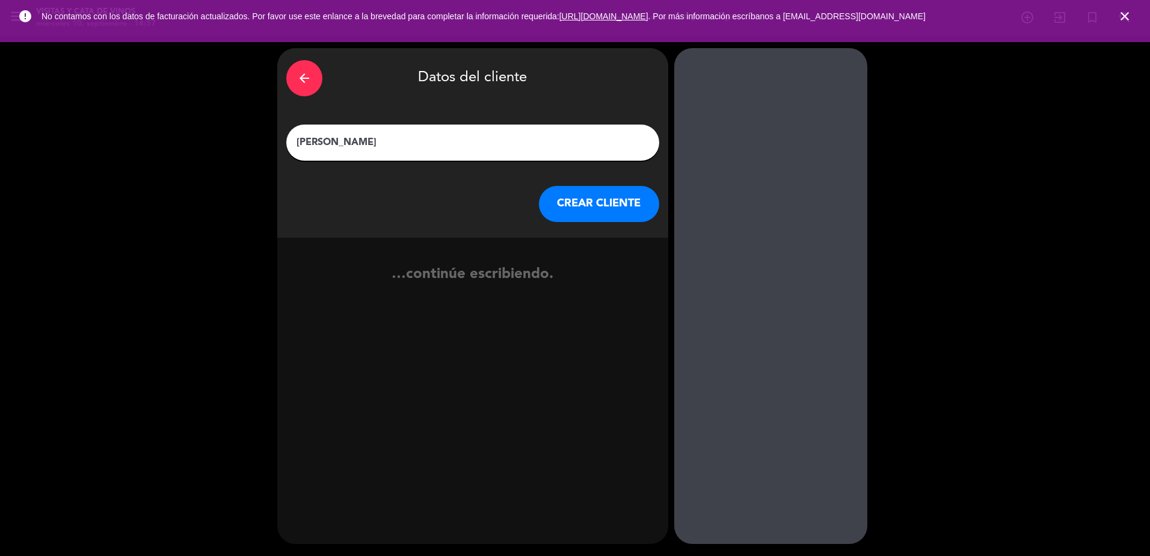
type input "[PERSON_NAME]"
click at [607, 197] on button "CREAR CLIENTE" at bounding box center [599, 204] width 120 height 36
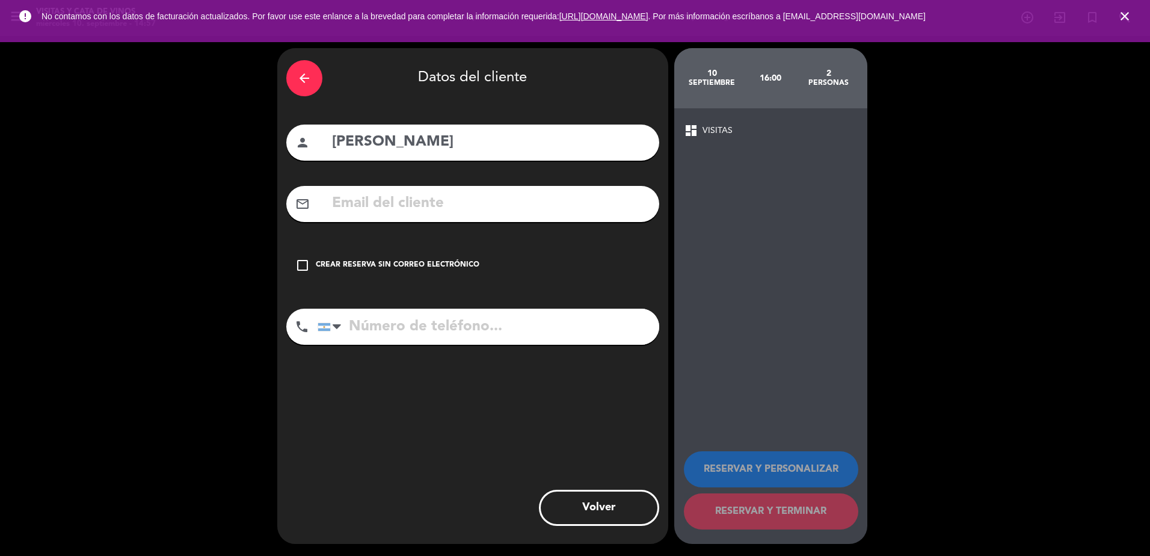
click at [427, 271] on div "check_box_outline_blank Crear reserva sin correo electrónico" at bounding box center [472, 265] width 373 height 36
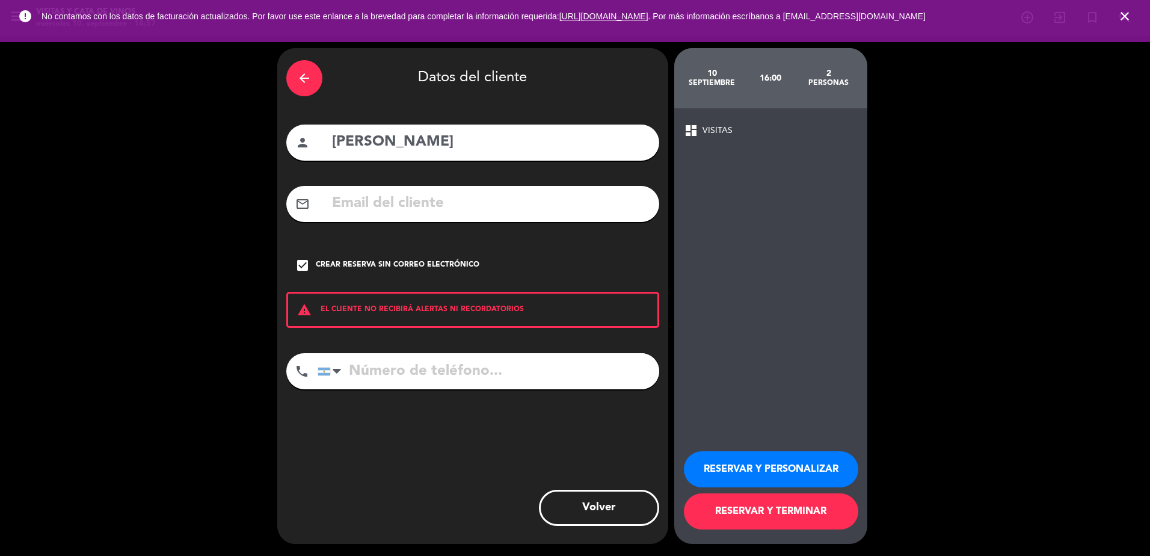
click at [757, 502] on button "RESERVAR Y TERMINAR" at bounding box center [771, 511] width 174 height 36
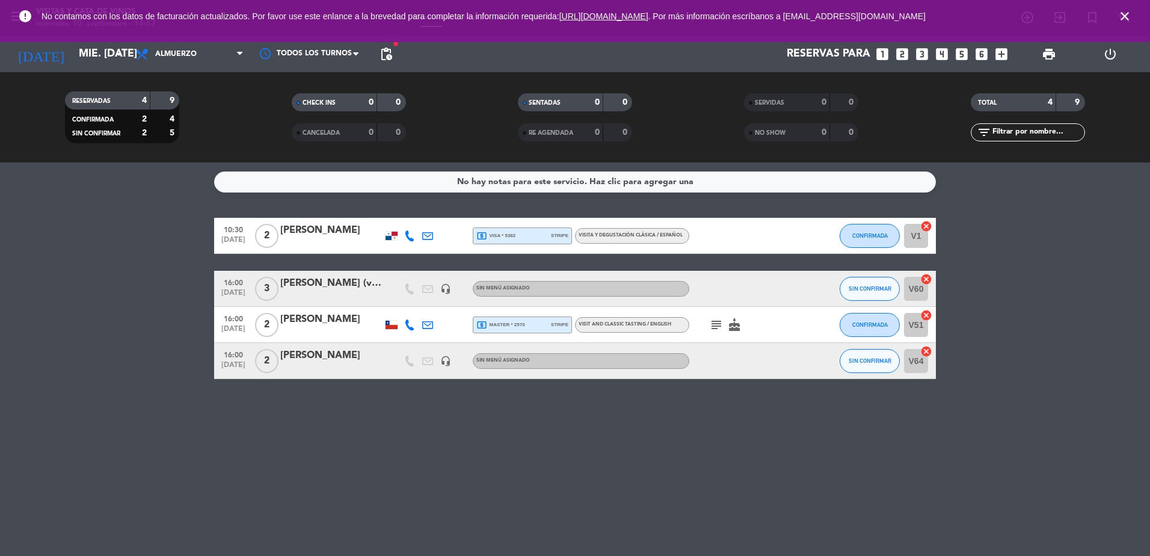
click at [320, 357] on div "[PERSON_NAME]" at bounding box center [331, 356] width 102 height 16
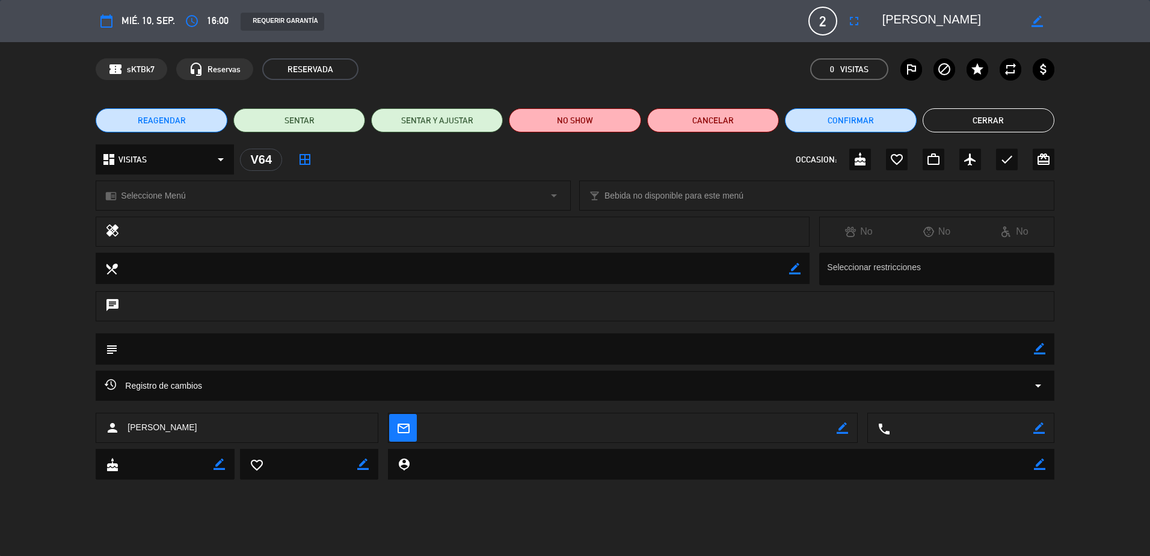
click at [137, 226] on div at bounding box center [464, 231] width 671 height 17
click at [160, 350] on textarea at bounding box center [576, 348] width 916 height 31
click at [230, 197] on div "chrome_reader_mode Seleccione Menú arrow_drop_down" at bounding box center [333, 195] width 474 height 29
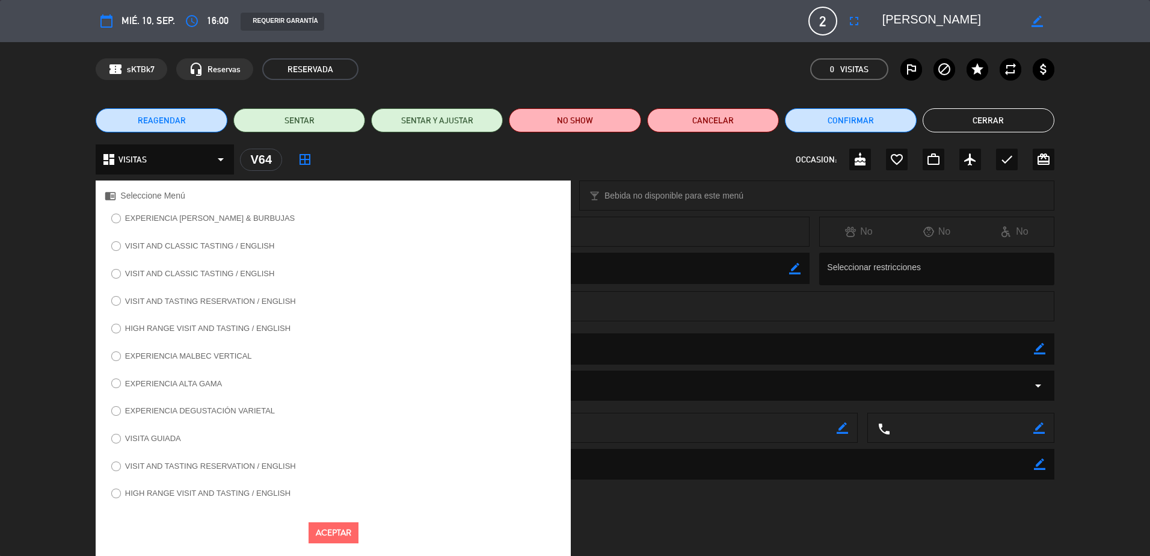
click at [216, 280] on label "VISIT AND CLASSIC TASTING / ENGLISH" at bounding box center [193, 274] width 176 height 19
click at [322, 532] on button "Aceptar" at bounding box center [334, 532] width 50 height 21
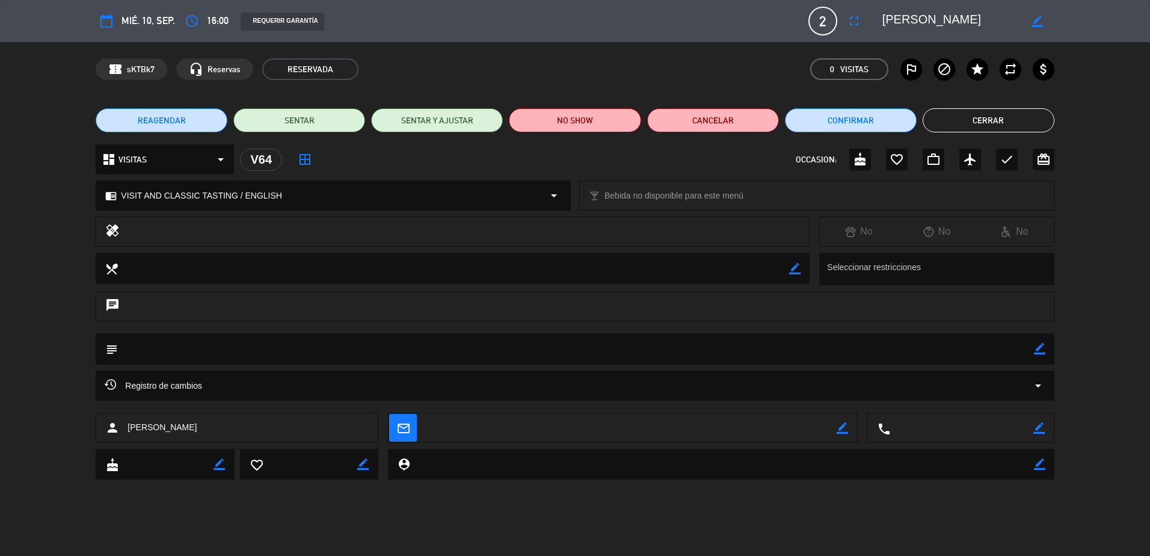
click at [1003, 115] on button "Cerrar" at bounding box center [989, 120] width 132 height 24
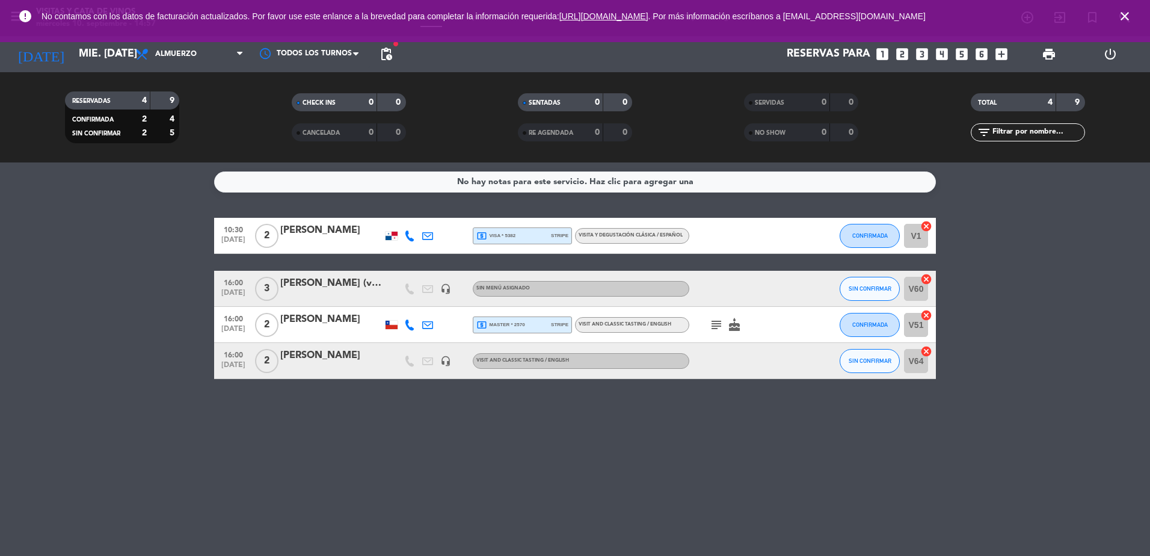
click at [321, 282] on div "[PERSON_NAME] (vistalba)" at bounding box center [331, 284] width 102 height 16
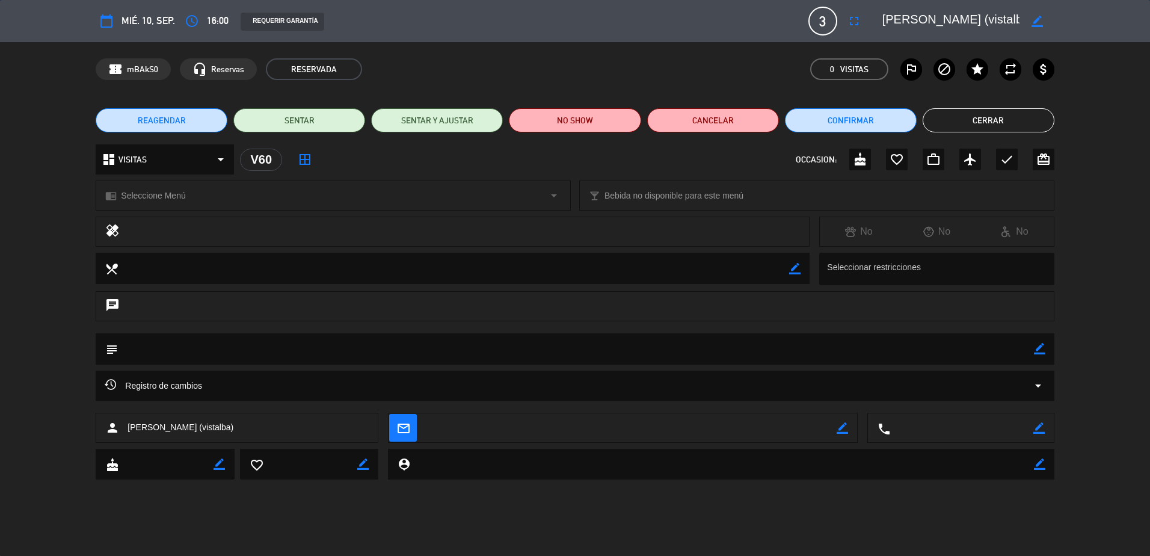
click at [170, 196] on span "Seleccione Menú" at bounding box center [153, 196] width 64 height 14
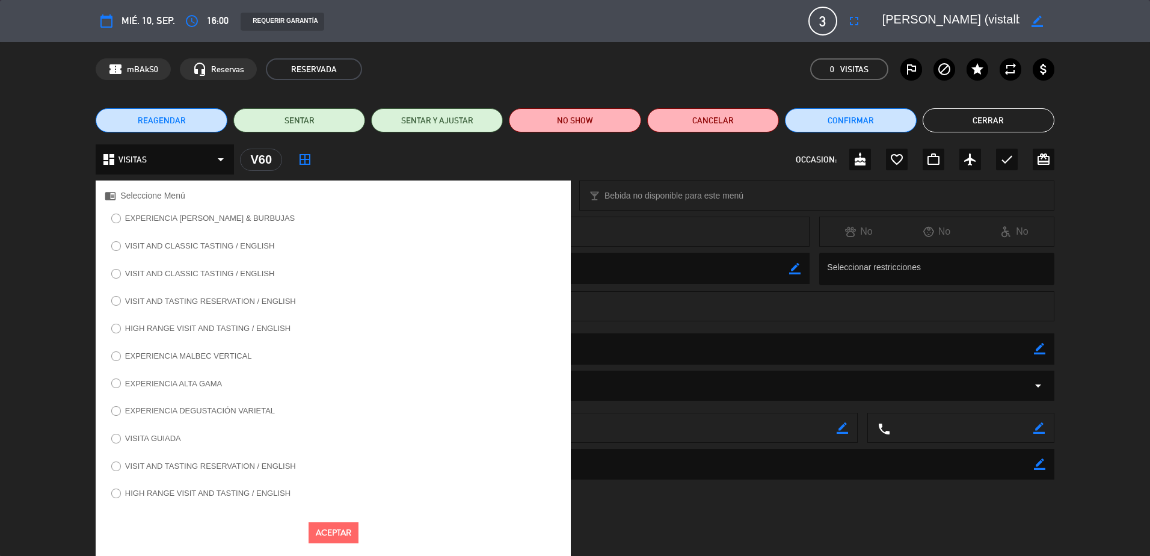
click at [250, 271] on label "VISIT AND CLASSIC TASTING / ENGLISH" at bounding box center [200, 273] width 150 height 8
click at [356, 539] on button "Aceptar" at bounding box center [334, 532] width 50 height 21
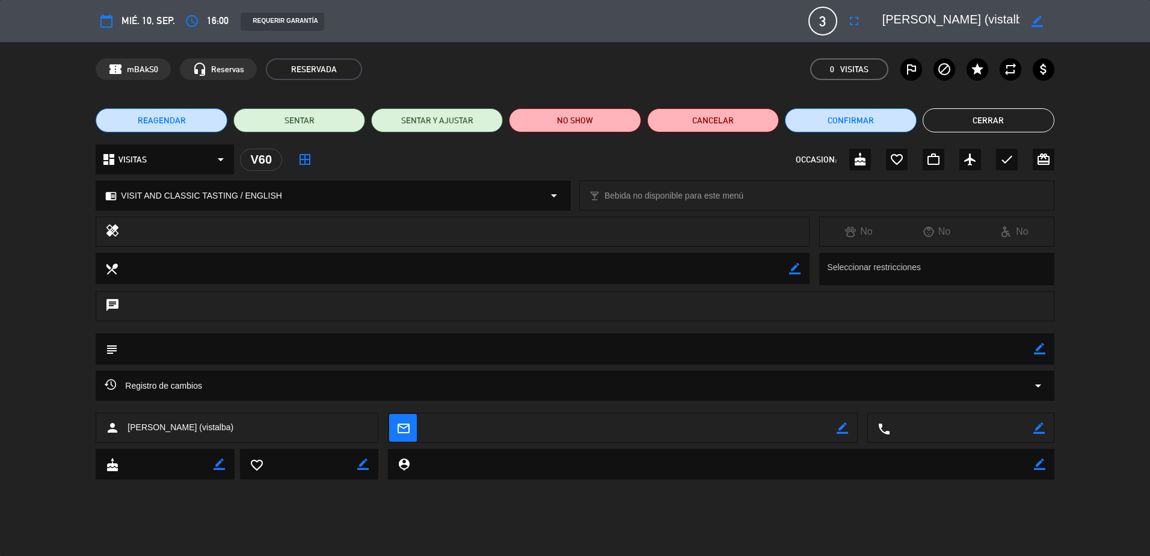
click at [1015, 122] on button "Cerrar" at bounding box center [989, 120] width 132 height 24
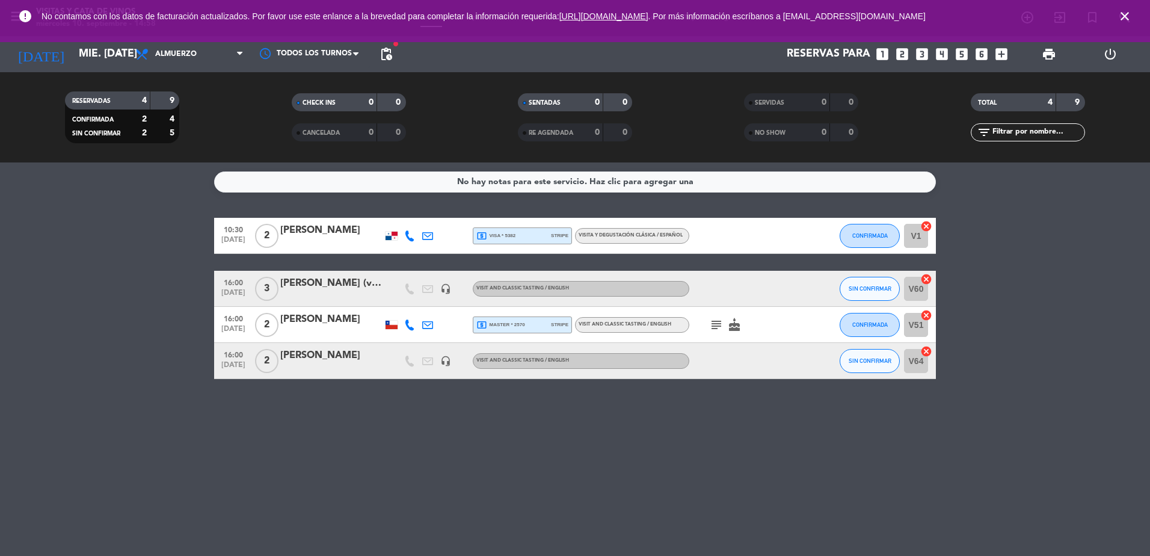
click at [316, 360] on div "[PERSON_NAME]" at bounding box center [331, 356] width 102 height 16
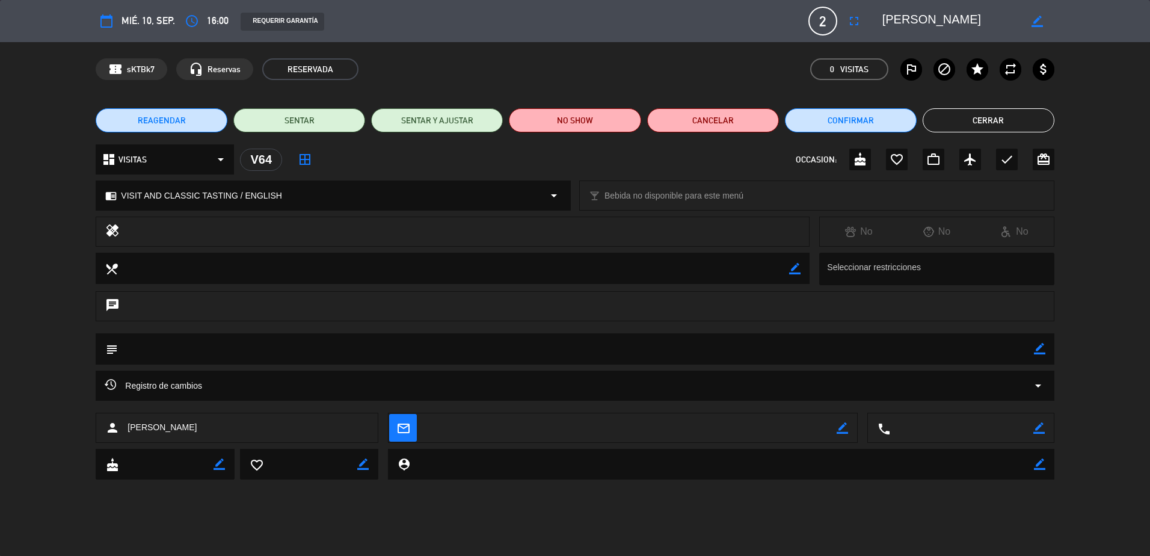
click at [837, 424] on icon "border_color" at bounding box center [842, 427] width 11 height 11
click at [748, 433] on textarea at bounding box center [630, 428] width 411 height 30
paste textarea "[EMAIL_ADDRESS][DOMAIN_NAME]"
type textarea "[EMAIL_ADDRESS][DOMAIN_NAME]"
click at [840, 432] on icon at bounding box center [842, 427] width 11 height 11
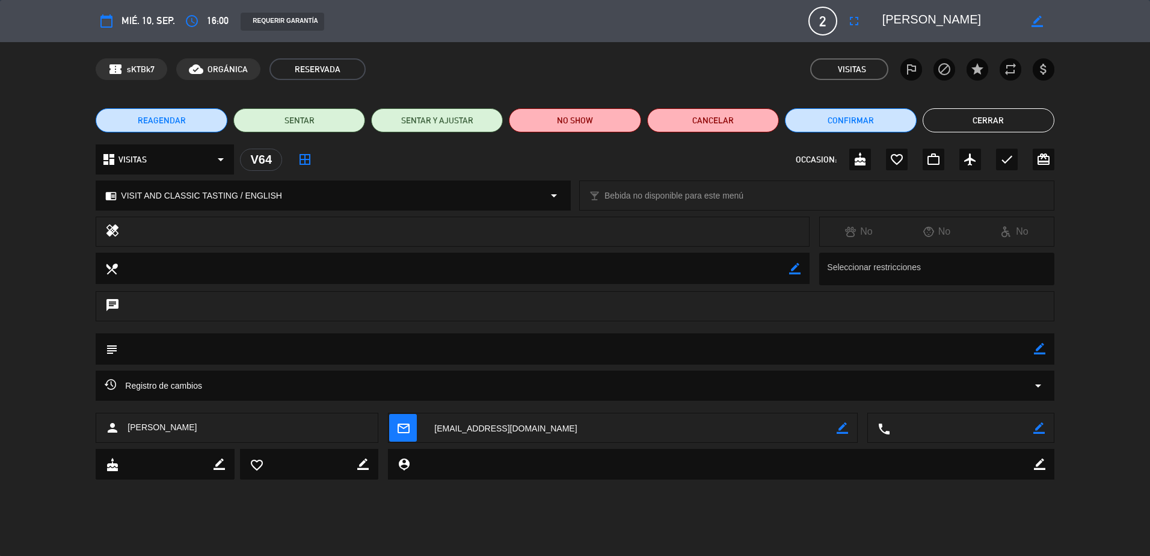
click at [1003, 123] on button "Cerrar" at bounding box center [989, 120] width 132 height 24
